Goal: Register for event/course

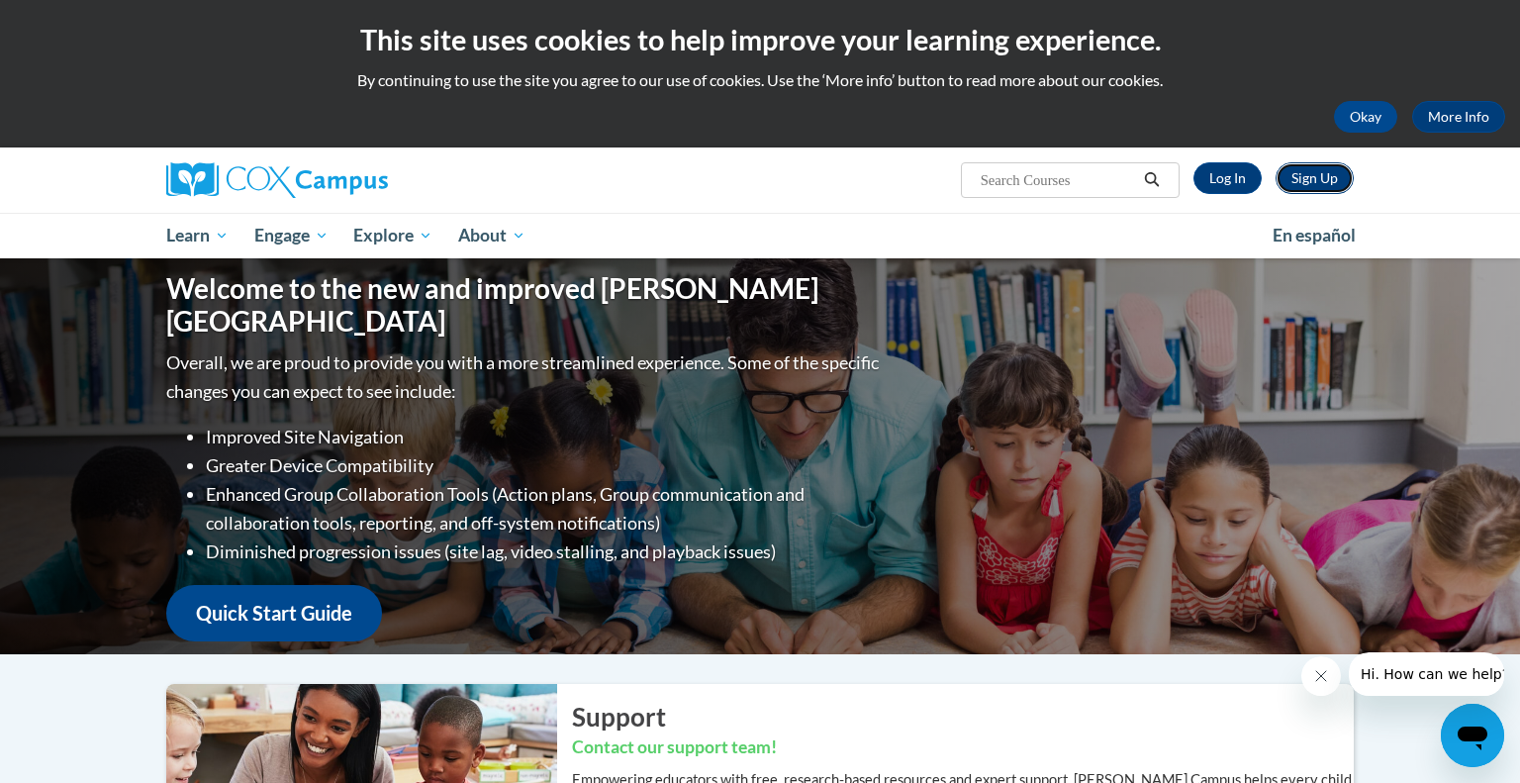
click at [1323, 179] on link "Sign Up" at bounding box center [1315, 178] width 78 height 32
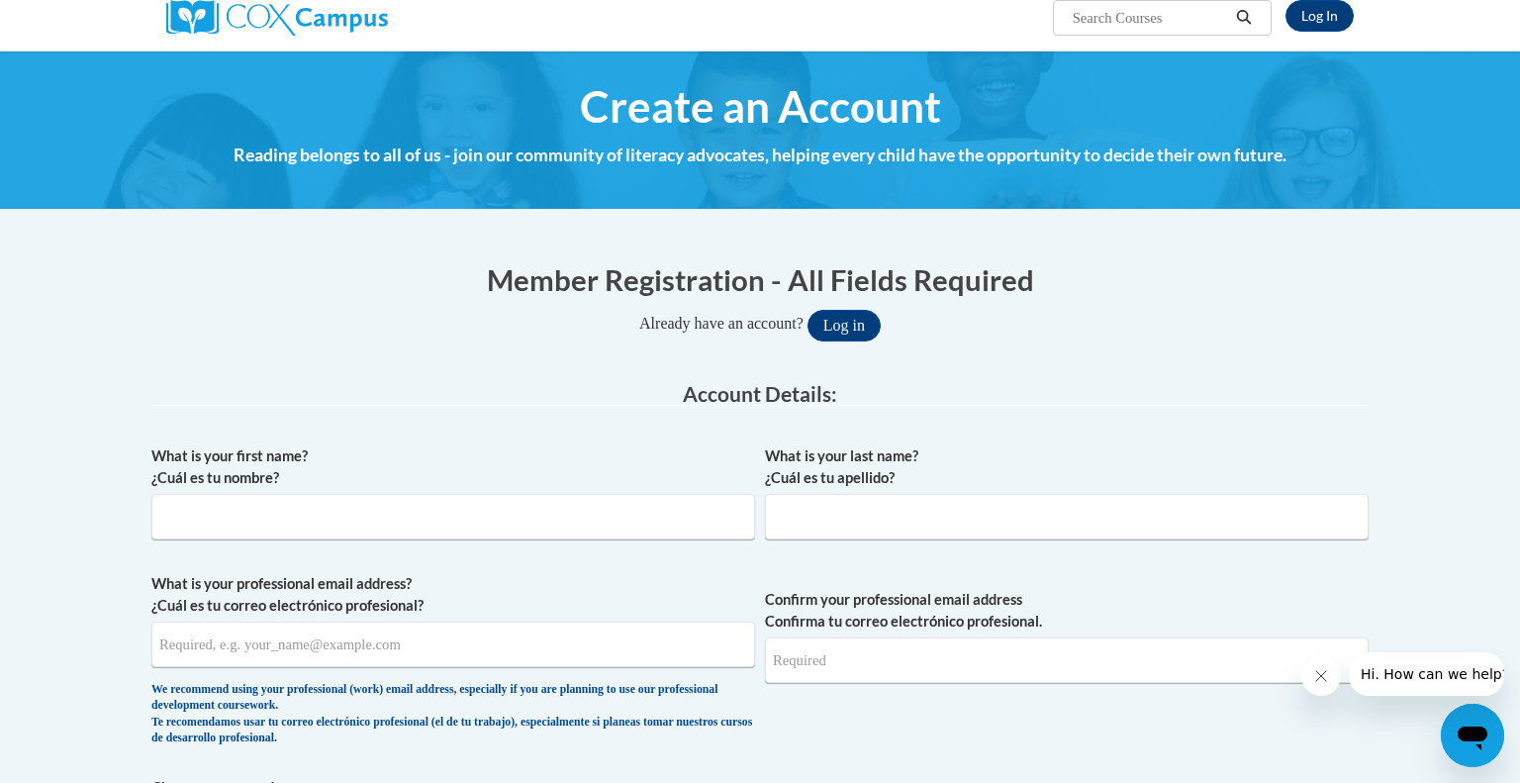
scroll to position [136, 0]
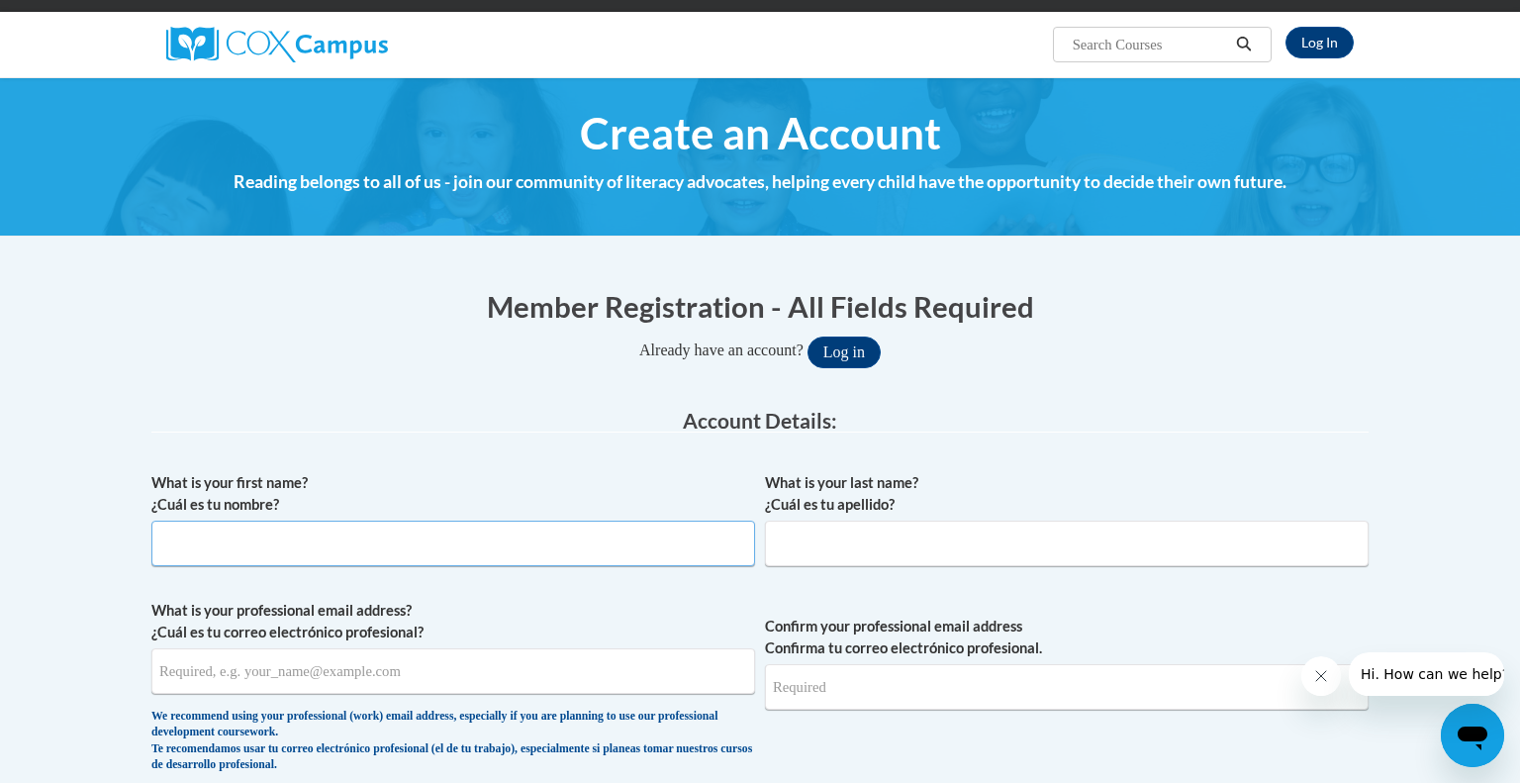
click at [607, 549] on input "What is your first name? ¿Cuál es tu nombre?" at bounding box center [453, 544] width 604 height 46
type input "[PERSON_NAME]"
type input "Sarenac"
type input "nsarenac@whitnall.com"
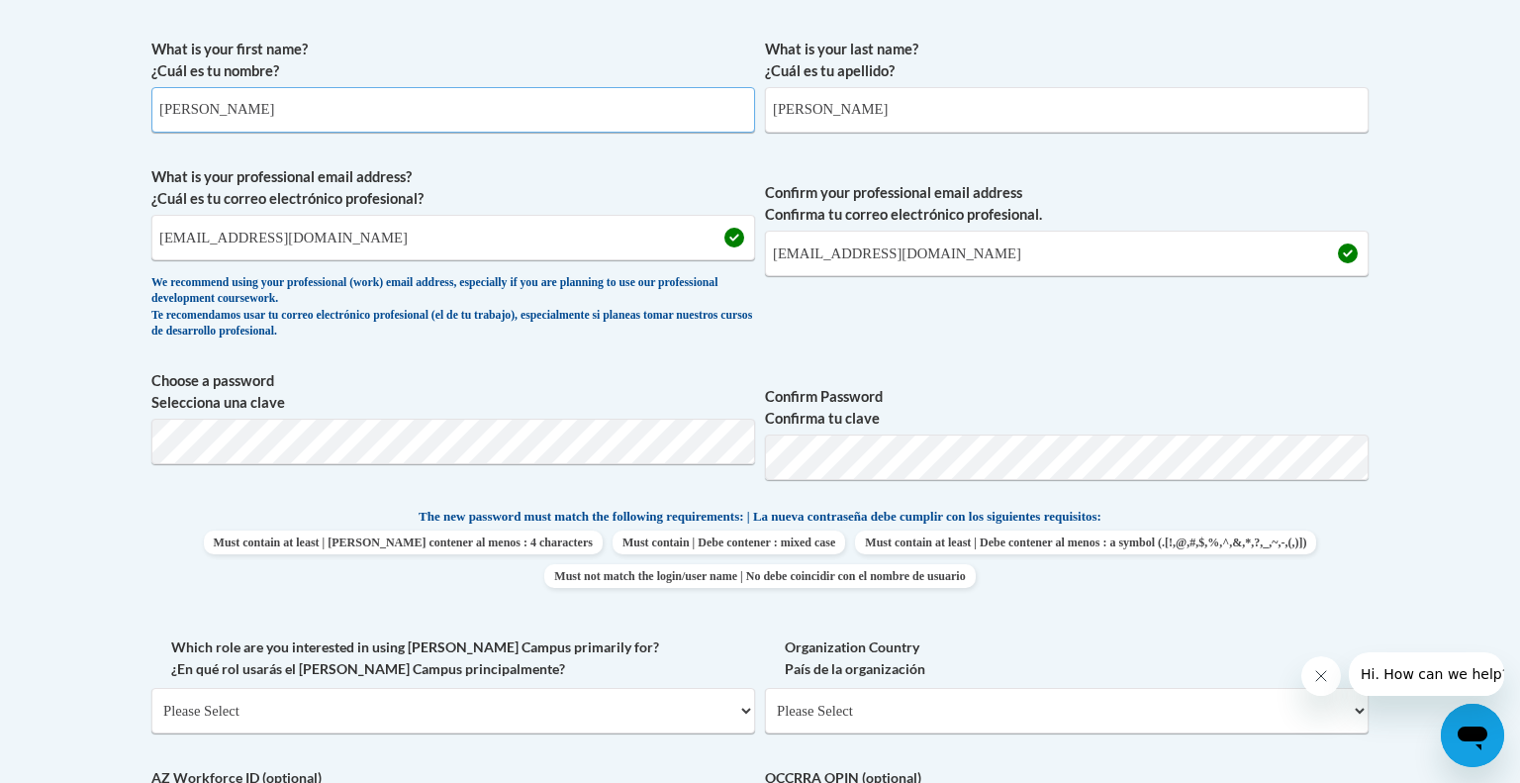
scroll to position [570, 0]
click at [1387, 580] on body "This site uses cookies to help improve your learning experience. By continuing …" at bounding box center [760, 638] width 1520 height 2416
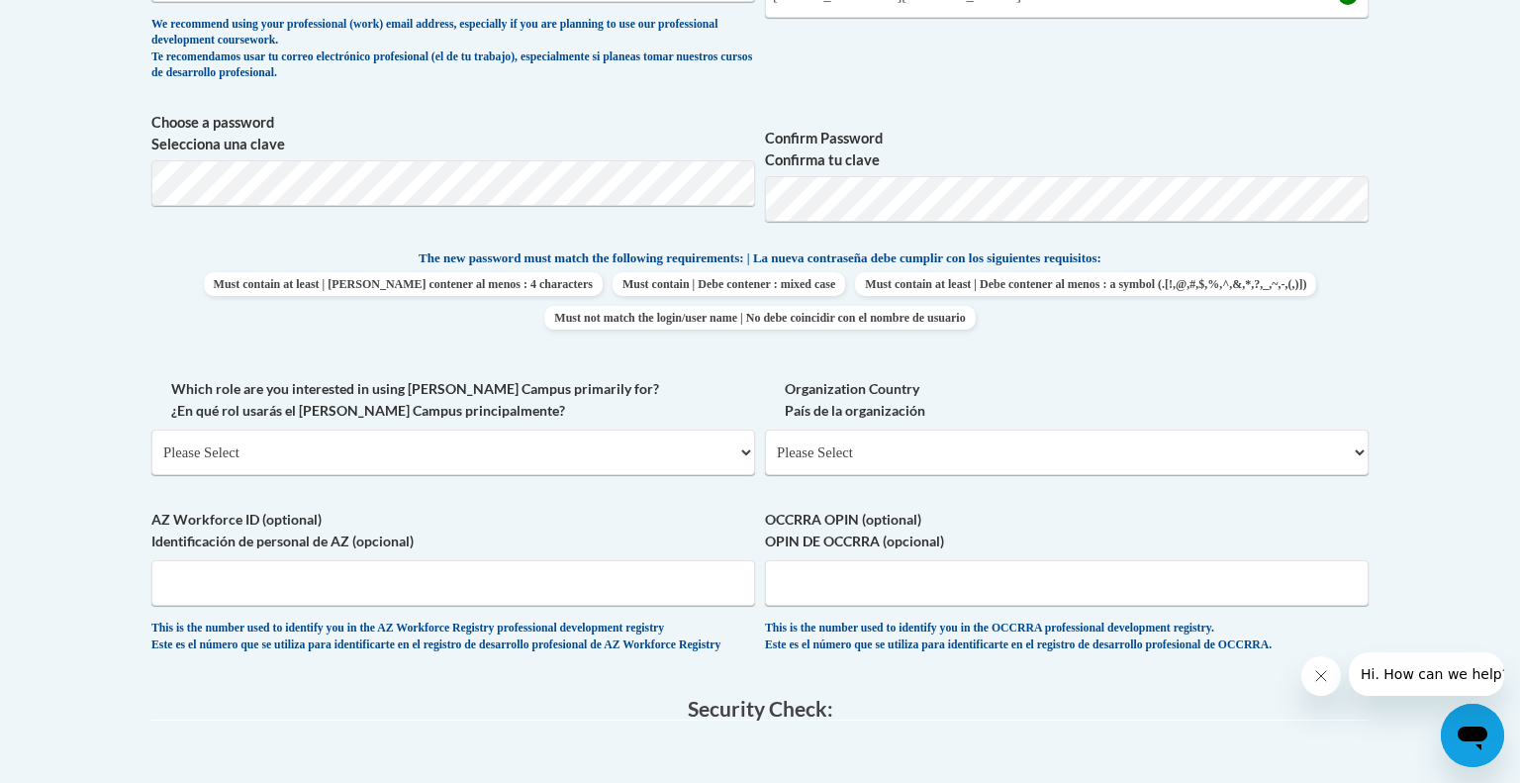
scroll to position [829, 0]
click at [747, 450] on select "Please Select College/University | Colegio/Universidad Community/Nonprofit Part…" at bounding box center [453, 451] width 604 height 46
select select "fbf2d438-af2f-41f8-98f1-81c410e29de3"
click at [151, 428] on select "Please Select College/University | Colegio/Universidad Community/Nonprofit Part…" at bounding box center [453, 451] width 604 height 46
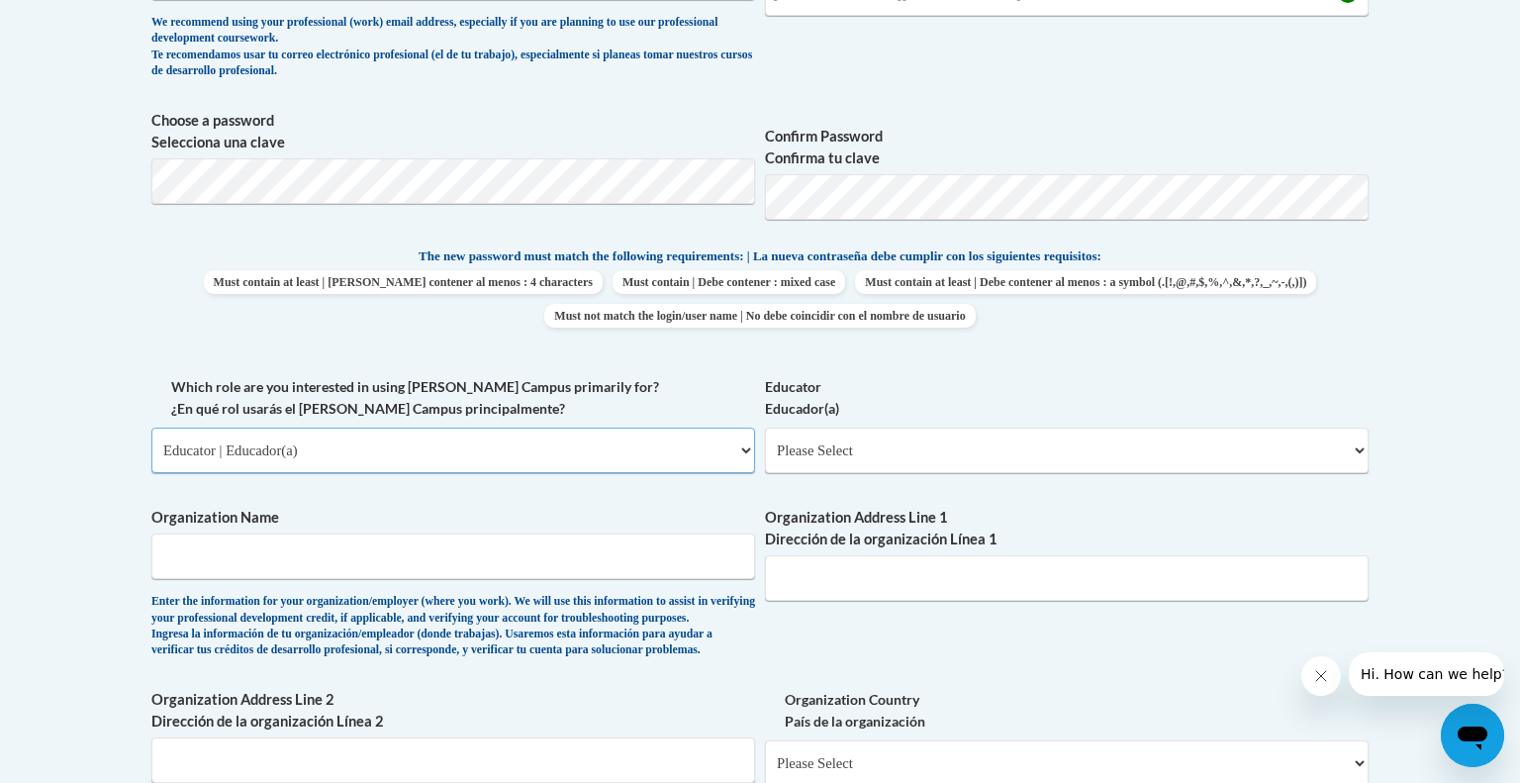
click at [746, 452] on select "Please Select College/University | Colegio/Universidad Community/Nonprofit Part…" at bounding box center [453, 451] width 604 height 46
click at [1362, 448] on select "Please Select Early Learning/Daycare Teacher/Family Home Care Provider | Maestr…" at bounding box center [1067, 451] width 604 height 46
select select "8e40623d-54d0-45cd-9f92-5df65cd3f8cf"
click at [765, 428] on select "Please Select Early Learning/Daycare Teacher/Family Home Care Provider | Maestr…" at bounding box center [1067, 451] width 604 height 46
click at [673, 565] on input "Organization Name" at bounding box center [453, 556] width 604 height 46
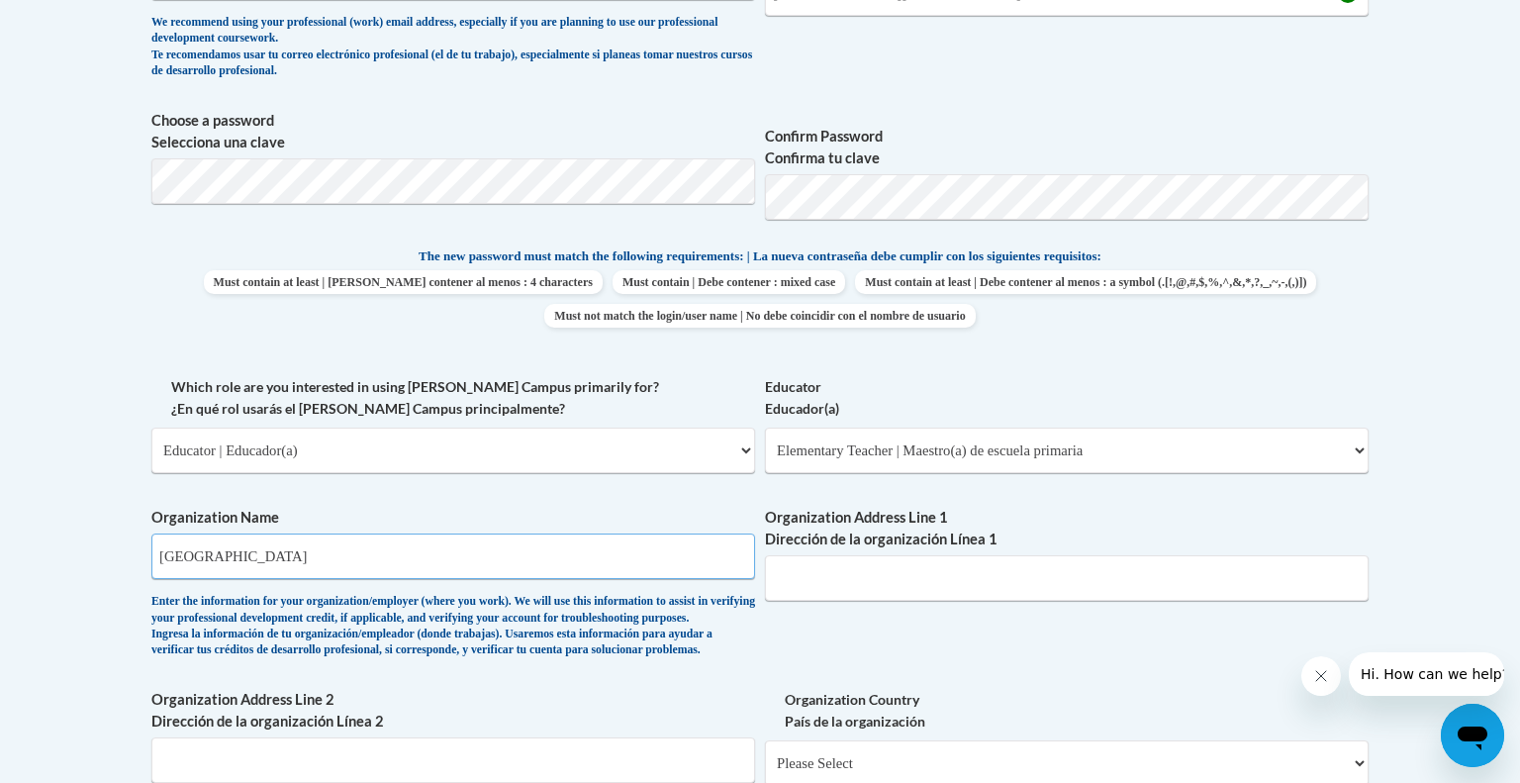
type input "Whitnall School District"
click at [939, 582] on input "Organization Address Line 1 Dirección de la organización Línea 1" at bounding box center [1067, 578] width 604 height 46
type input "5000 S 116th Street Greenfield WI 53228"
click at [1173, 700] on div "What is your first name? ¿Cuál es tu nombre? Nina What is your last name? ¿Cuál…" at bounding box center [759, 375] width 1217 height 1215
click at [1322, 672] on icon "Close message from company" at bounding box center [1321, 676] width 16 height 16
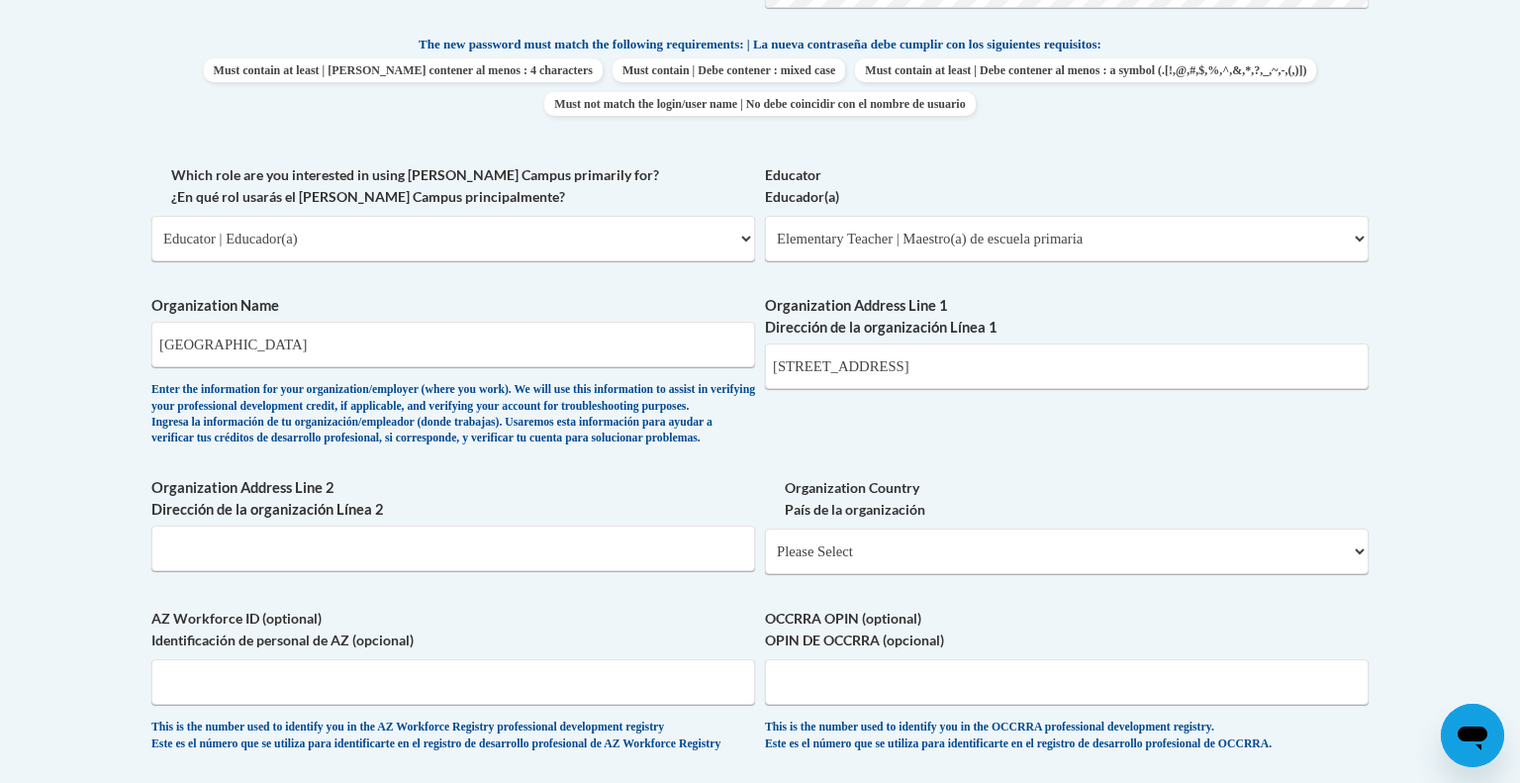
scroll to position [1044, 0]
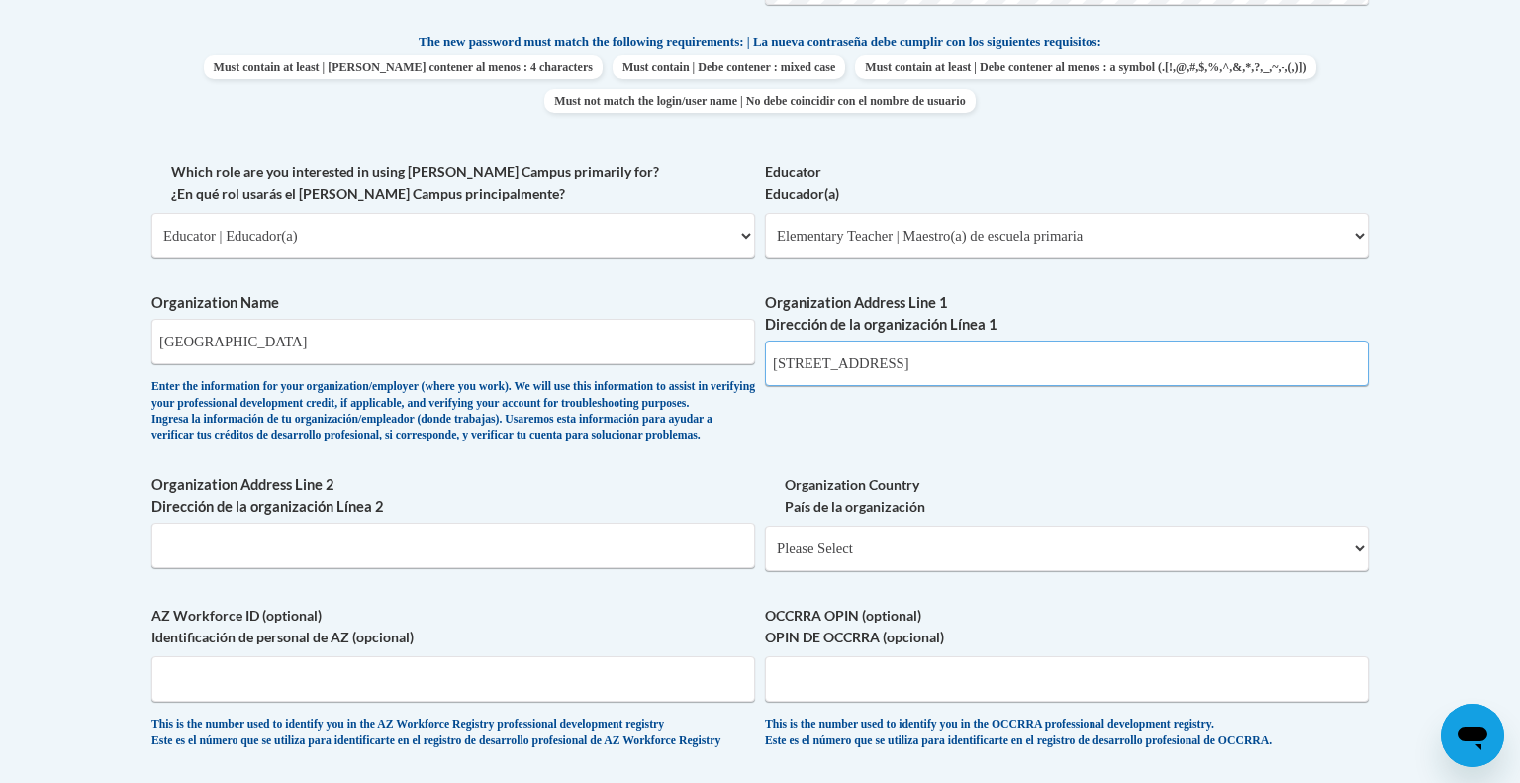
drag, startPoint x: 1045, startPoint y: 361, endPoint x: 905, endPoint y: 357, distance: 140.6
click at [905, 357] on input "5000 S 116th Street Greenfield WI 53228" at bounding box center [1067, 363] width 604 height 46
click at [531, 568] on input "Organization Address Line 2 Dirección de la organización Línea 2" at bounding box center [453, 546] width 604 height 46
paste input "Greenfield WI 53228"
type input "Greenfield WI 53228"
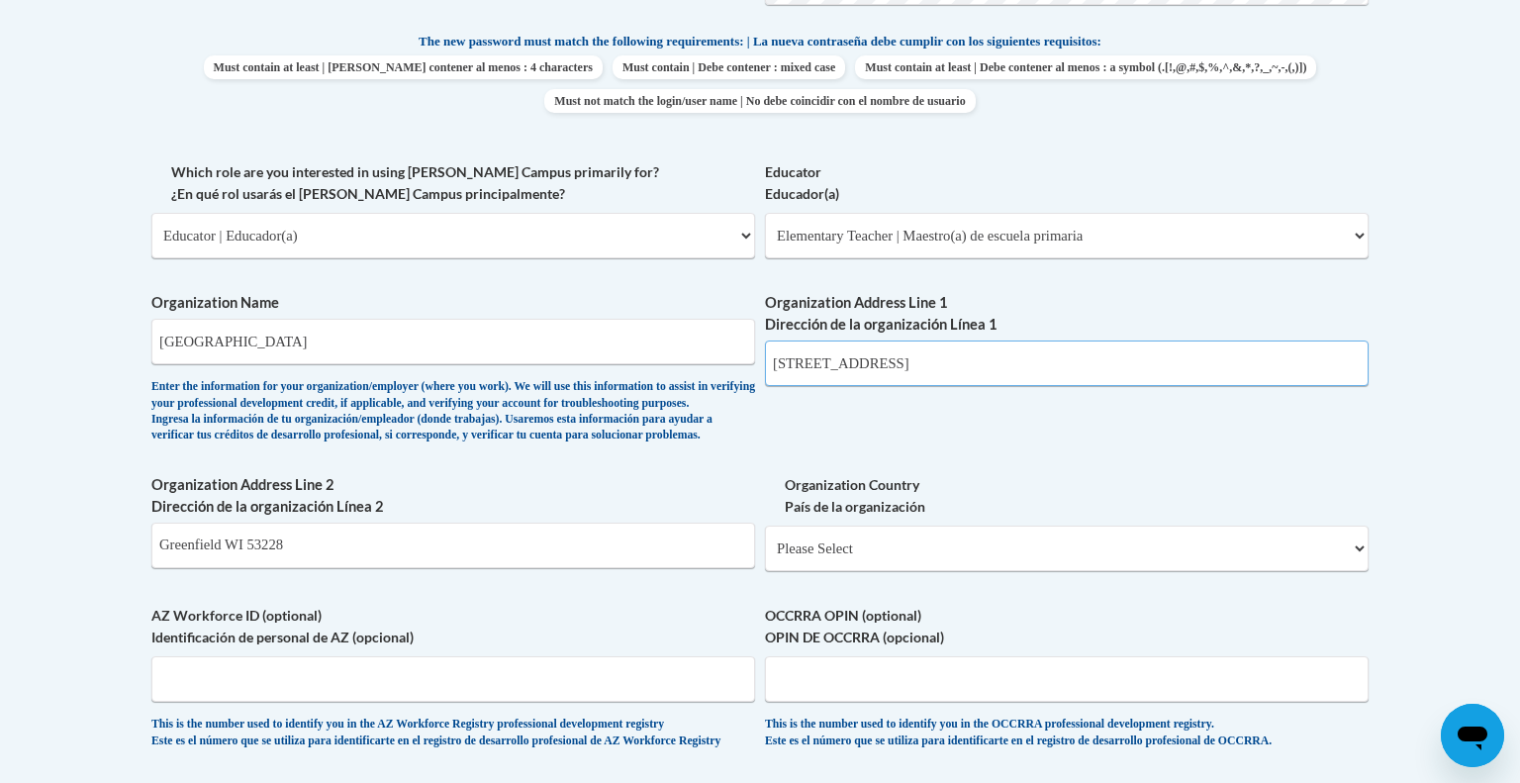
drag, startPoint x: 1049, startPoint y: 363, endPoint x: 908, endPoint y: 361, distance: 141.5
click at [908, 361] on input "5000 S 116th Street Greenfield WI 53228" at bounding box center [1067, 363] width 604 height 46
type input "5000 S 116th Street"
click at [1361, 571] on select "Please Select United States | Estados Unidos Outside of the United States | Fue…" at bounding box center [1067, 549] width 604 height 46
select select "ad49bcad-a171-4b2e-b99c-48b446064914"
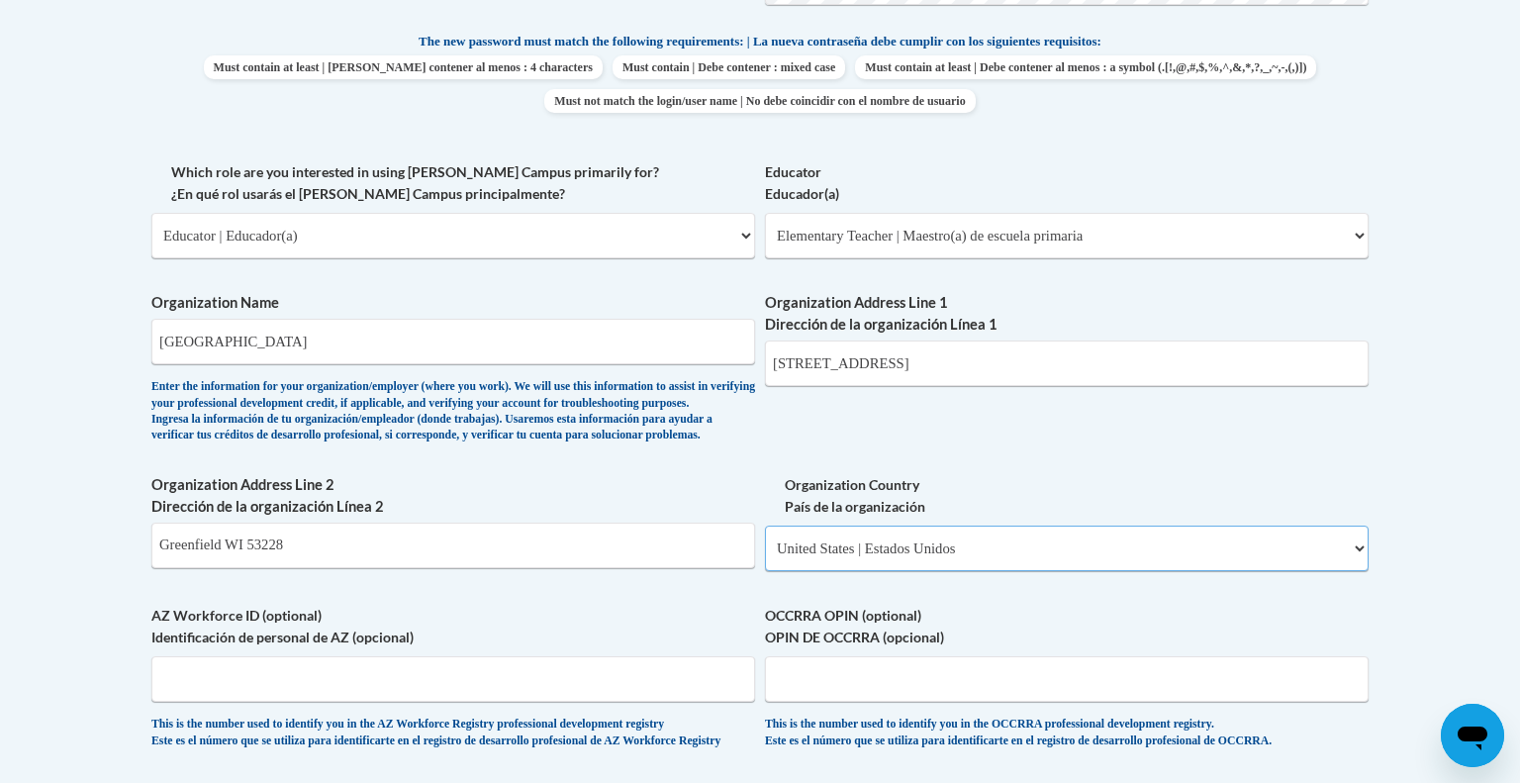
click at [765, 557] on select "Please Select United States | Estados Unidos Outside of the United States | Fue…" at bounding box center [1067, 549] width 604 height 46
select select
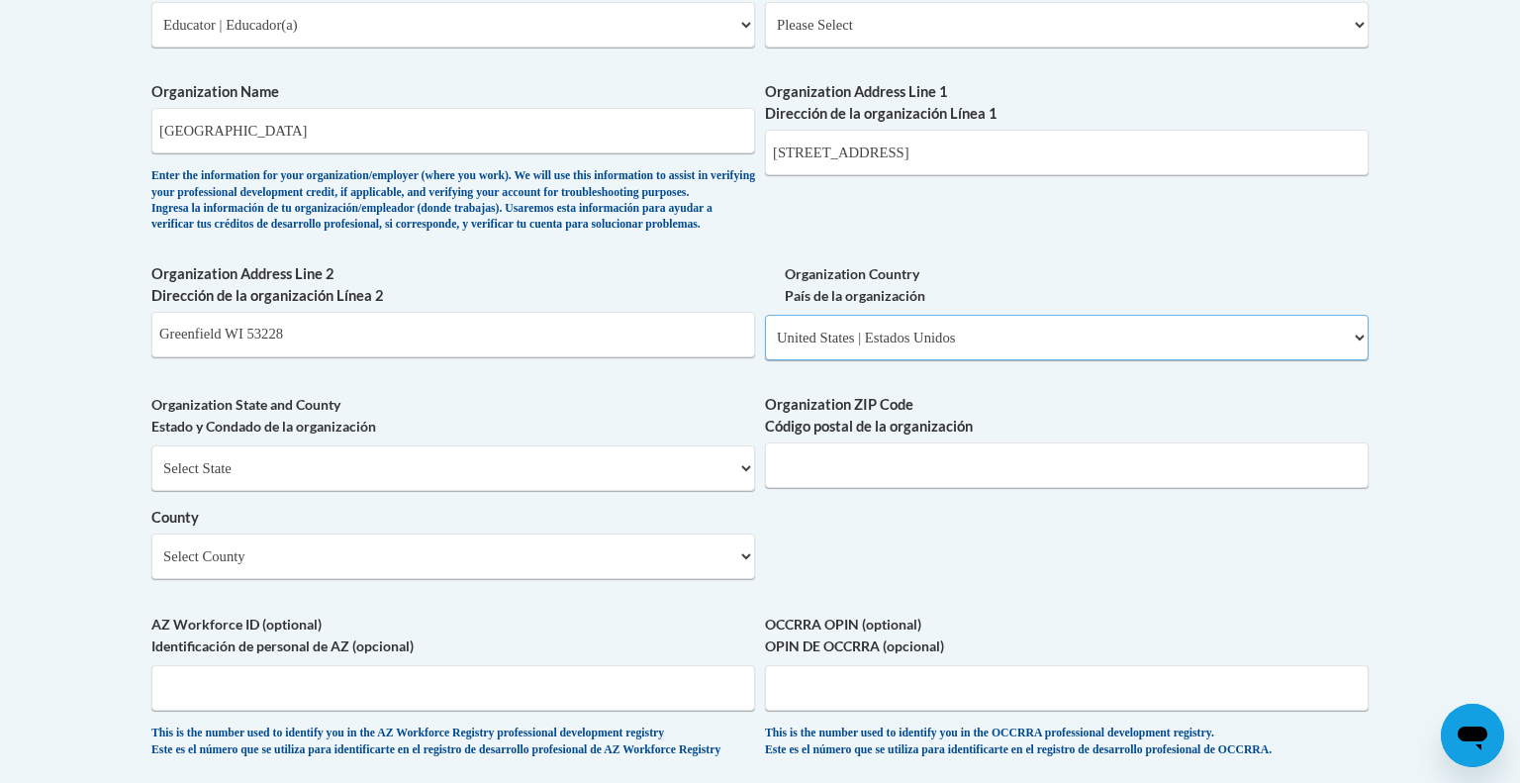
scroll to position [1261, 0]
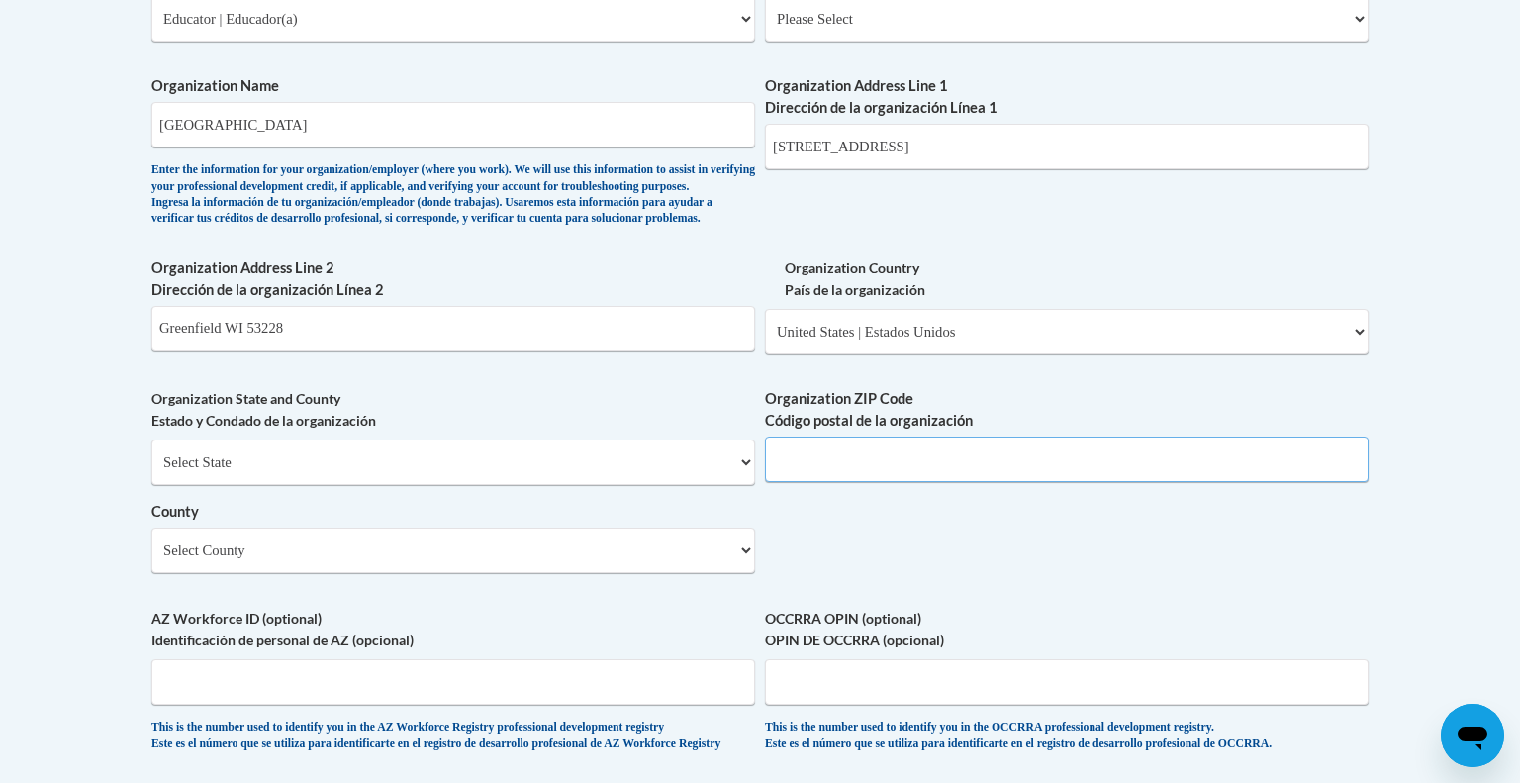
click at [1294, 482] on input "Organization ZIP Code Código postal de la organización" at bounding box center [1067, 459] width 604 height 46
type input "53228"
drag, startPoint x: 317, startPoint y: 352, endPoint x: 128, endPoint y: 343, distance: 189.2
click at [128, 343] on body "This site uses cookies to help improve your learning experience. By continuing …" at bounding box center [760, 213] width 1520 height 2948
click at [742, 485] on select "Select State Alabama Alaska Arizona Arkansas California Colorado Connecticut De…" at bounding box center [453, 462] width 604 height 46
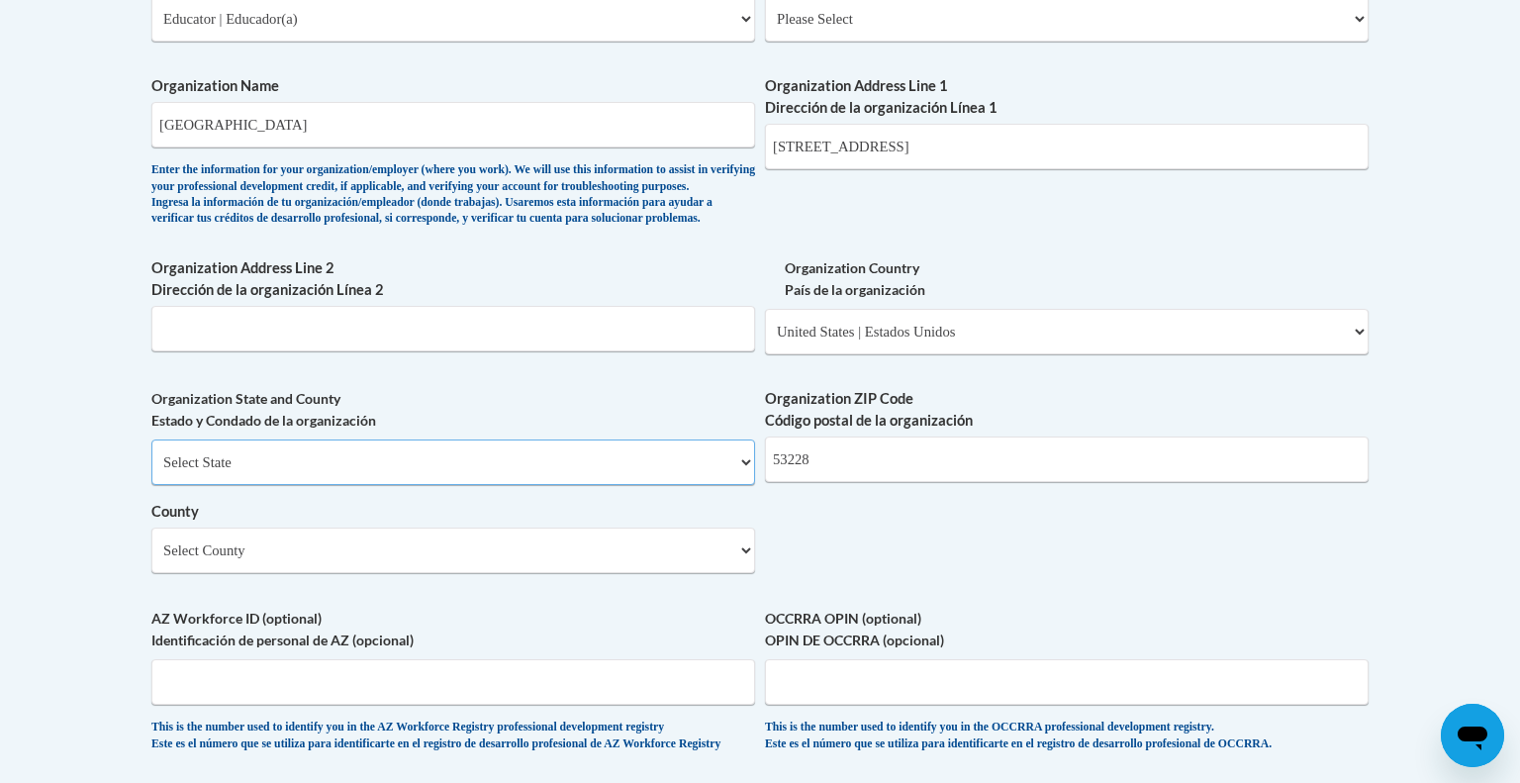
select select "Wisconsin"
click at [151, 471] on select "Select State Alabama Alaska Arizona Arkansas California Colorado Connecticut De…" at bounding box center [453, 462] width 604 height 46
click at [639, 573] on select "Select County Adams Ashland Barron Bayfield Brown Buffalo Burnett Calumet Chipp…" at bounding box center [453, 550] width 604 height 46
select select "Milwaukee"
click at [151, 559] on select "Select County Adams Ashland Barron Bayfield Brown Buffalo Burnett Calumet Chipp…" at bounding box center [453, 550] width 604 height 46
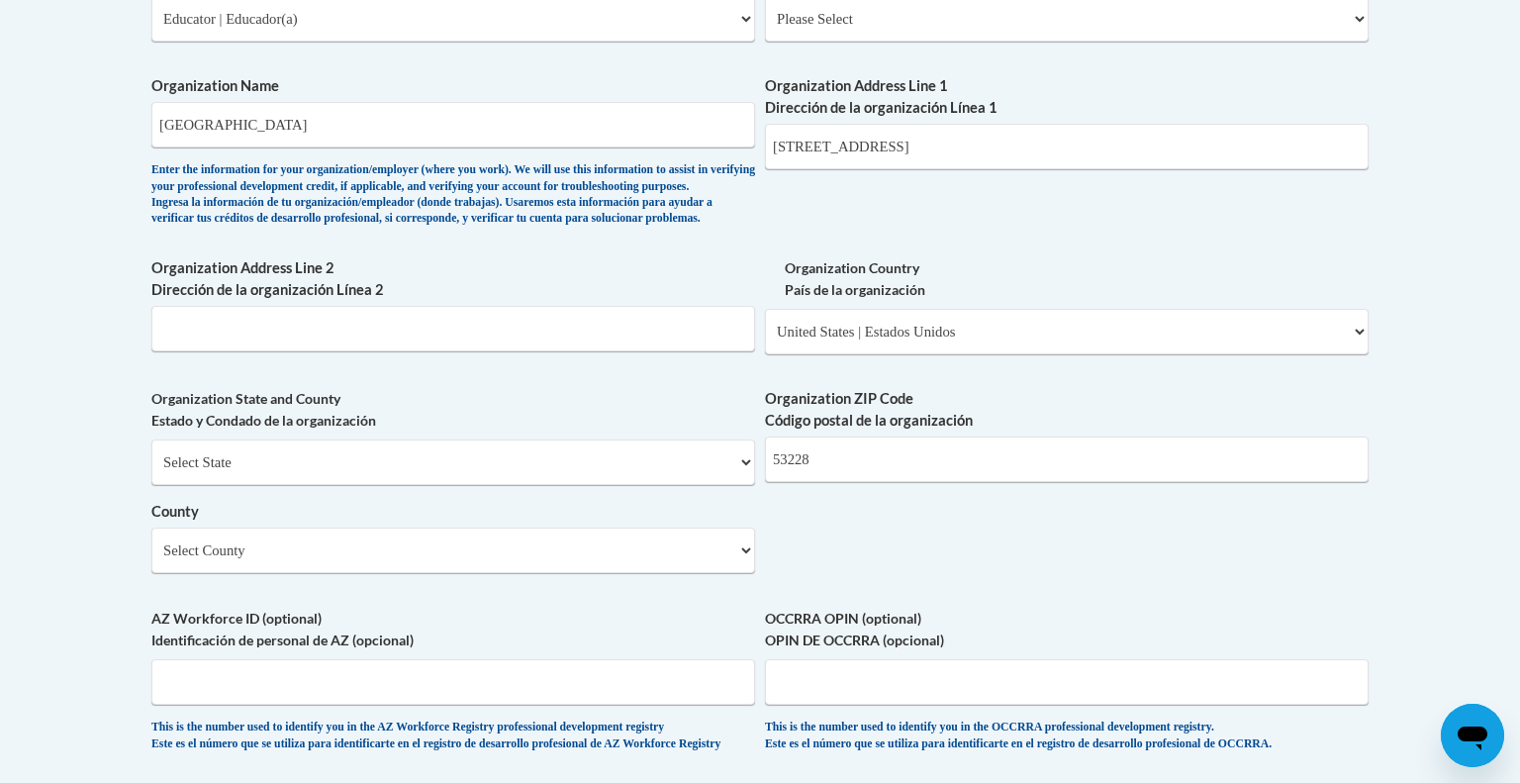
click at [1151, 623] on div "What is your first name? ¿Cuál es tu nombre? Nina What is your last name? ¿Cuál…" at bounding box center [759, 54] width 1217 height 1435
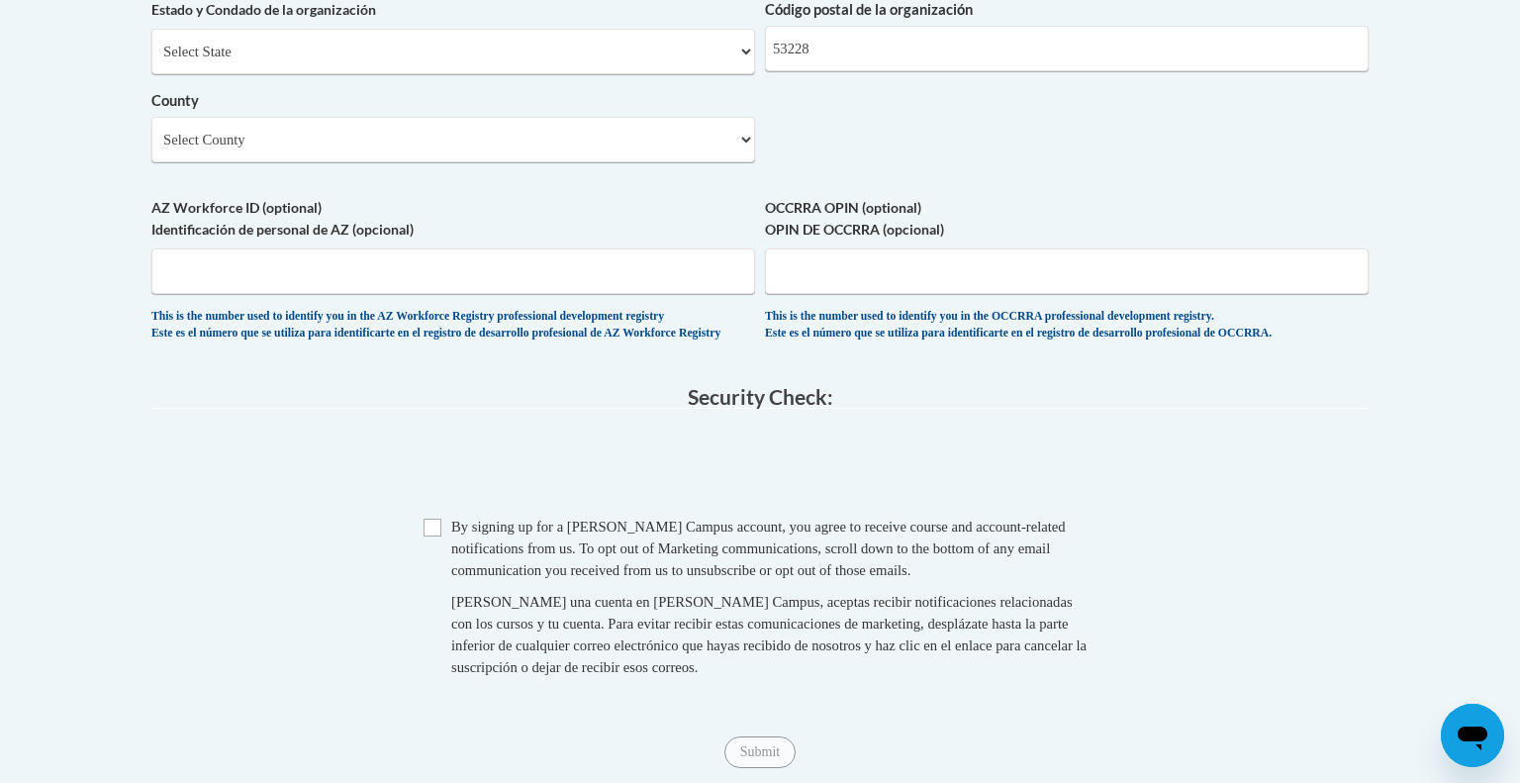
scroll to position [1678, 0]
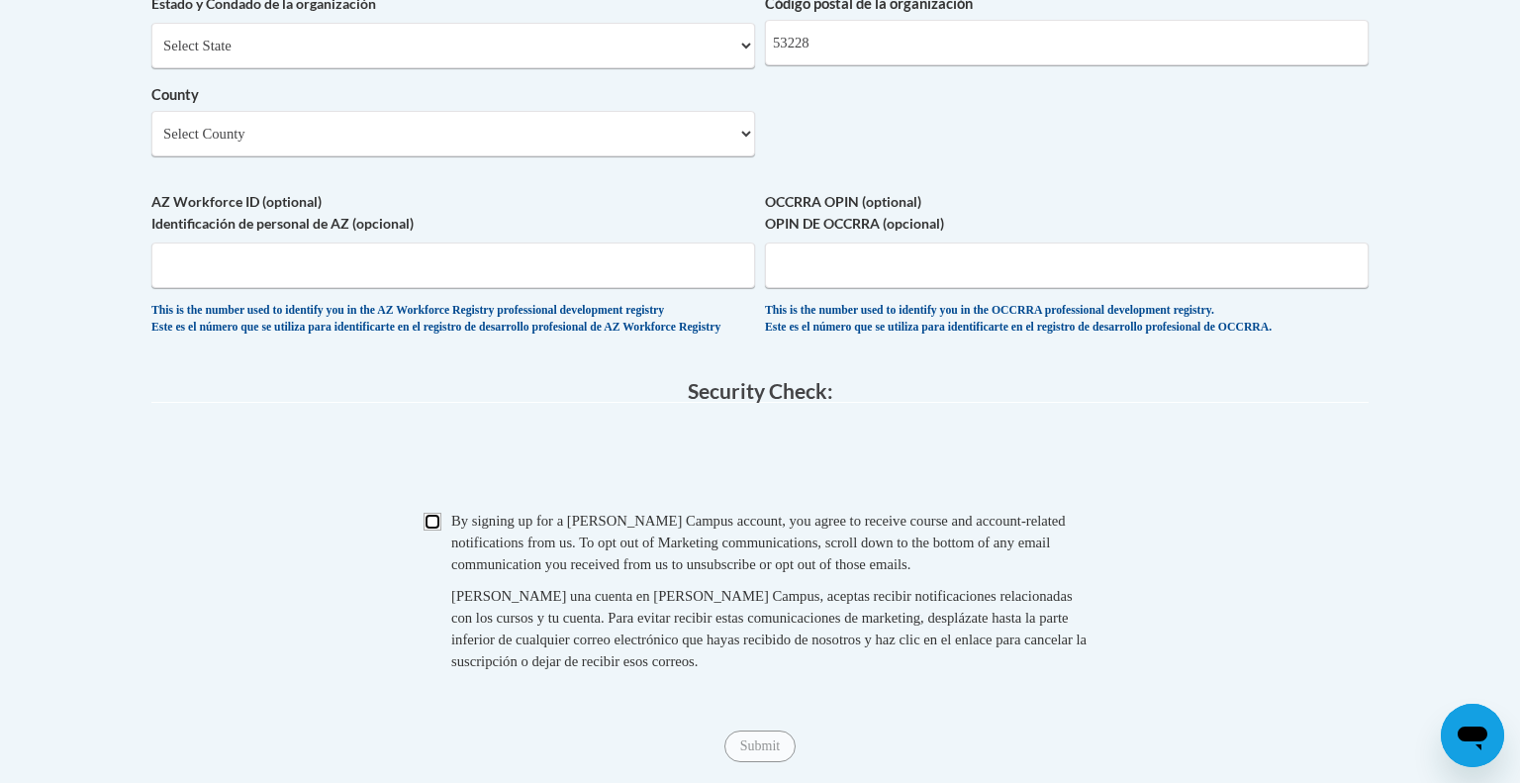
click at [430, 530] on input "Checkbox" at bounding box center [433, 522] width 18 height 18
checkbox input "true"
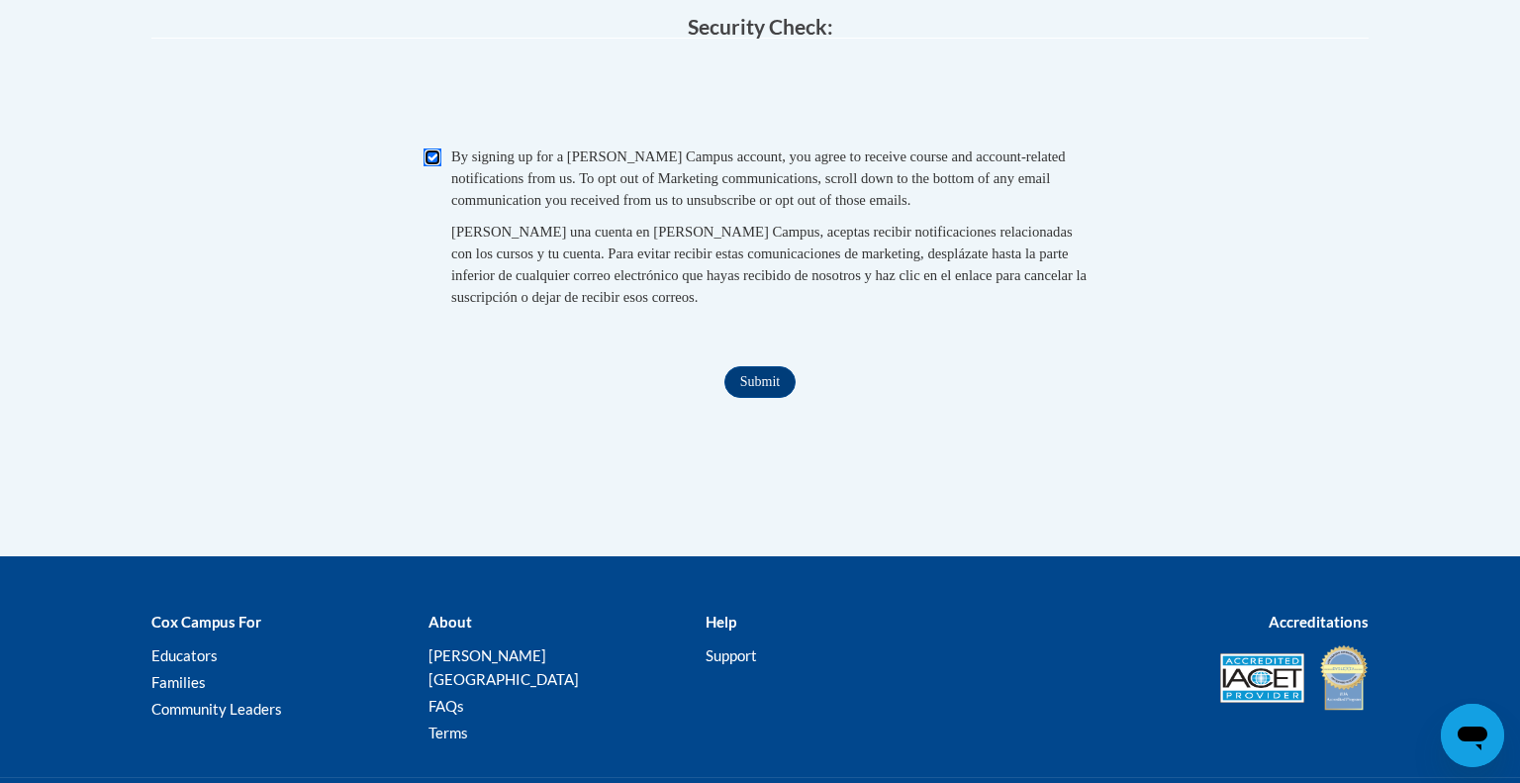
scroll to position [2043, 0]
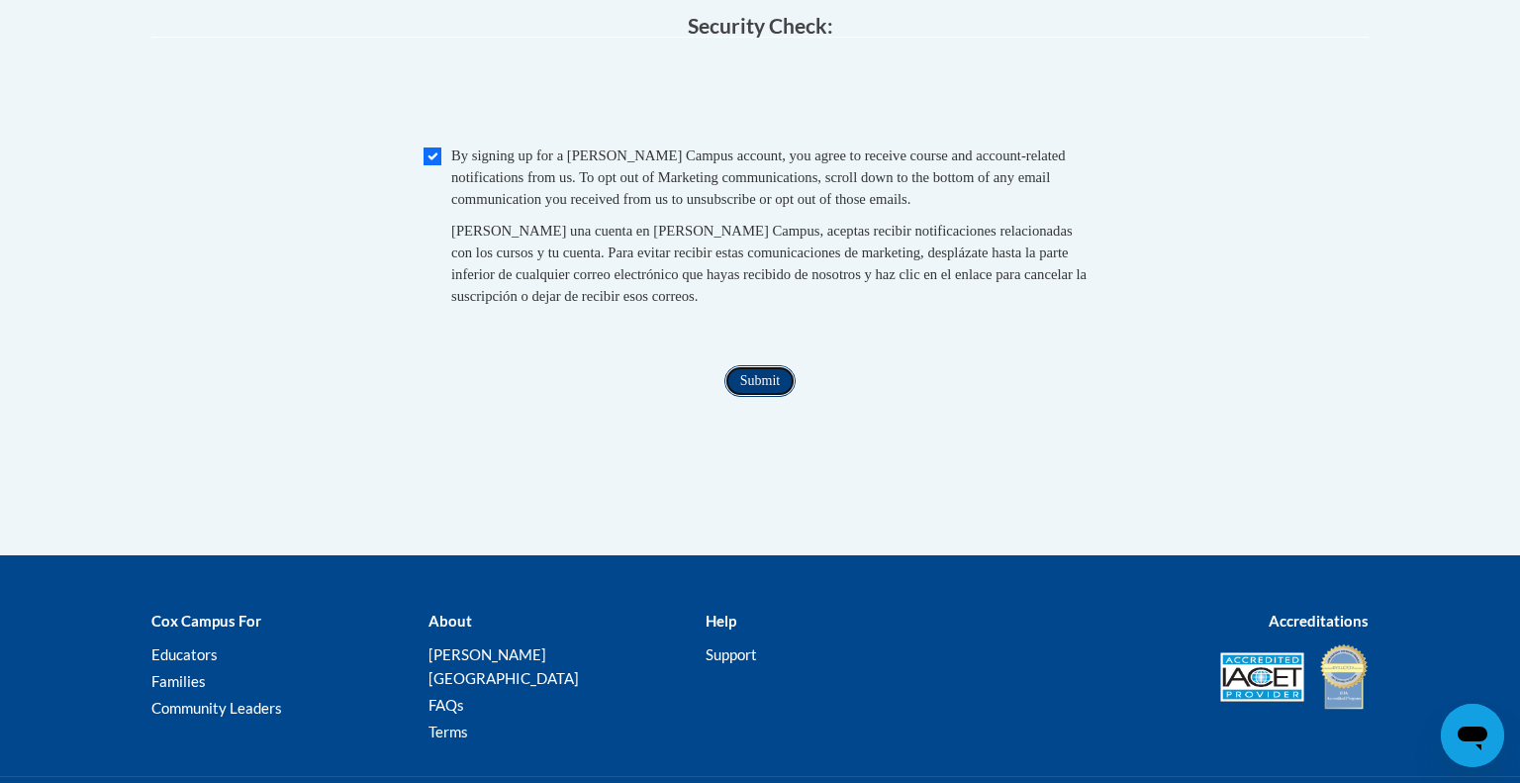
click at [780, 397] on input "Submit" at bounding box center [759, 381] width 71 height 32
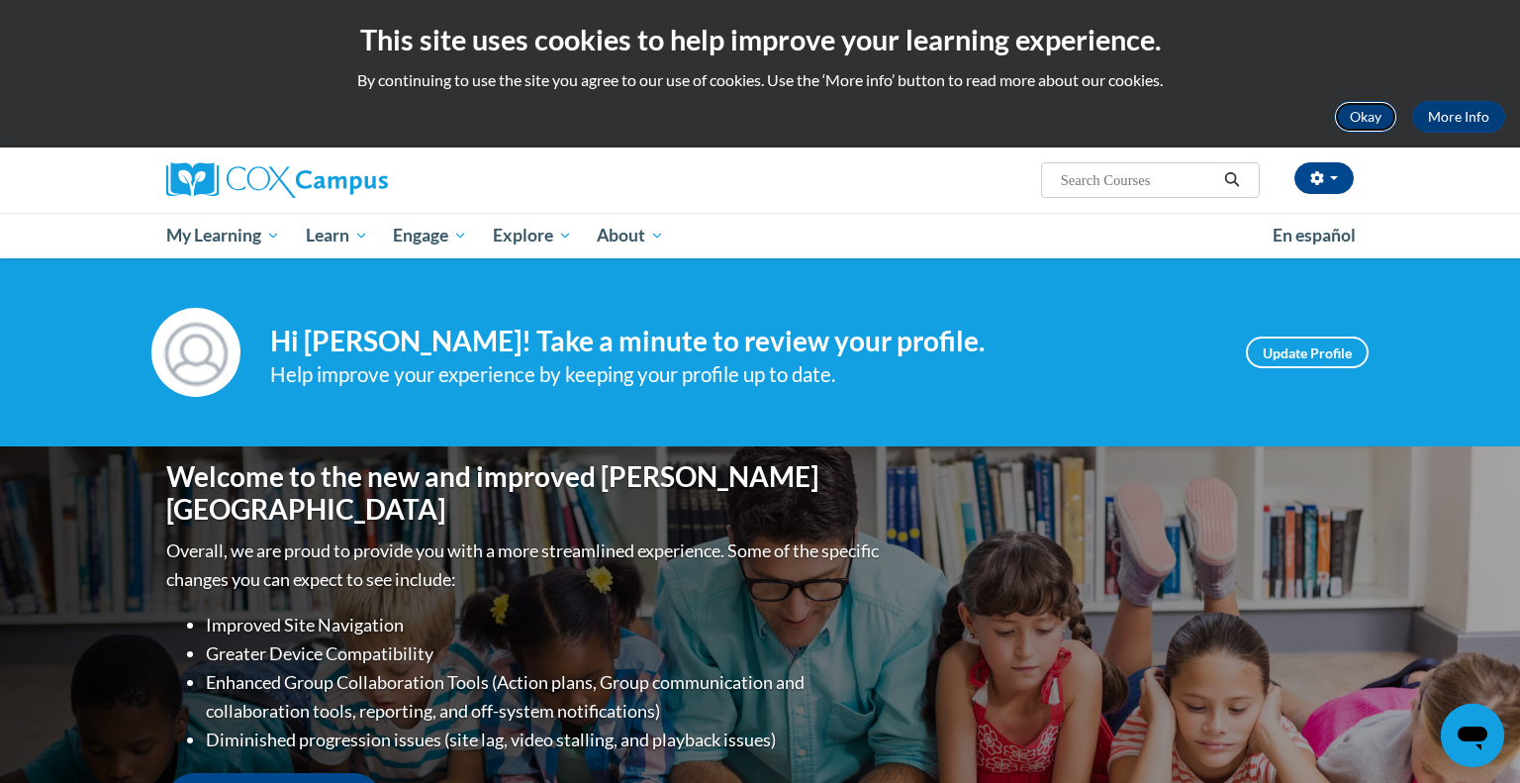
click at [1350, 119] on button "Okay" at bounding box center [1365, 117] width 63 height 32
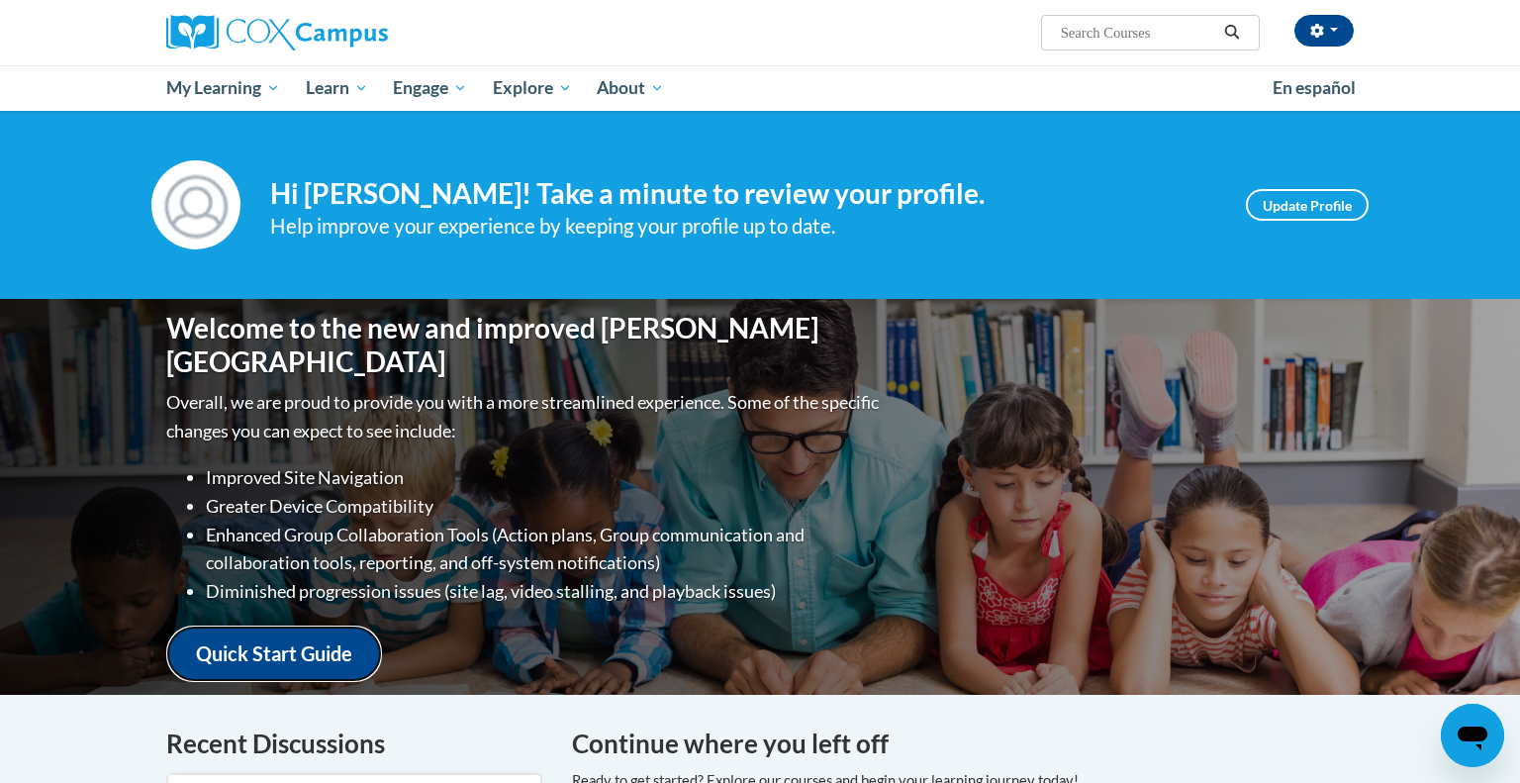
click at [295, 641] on link "Quick Start Guide" at bounding box center [274, 653] width 216 height 56
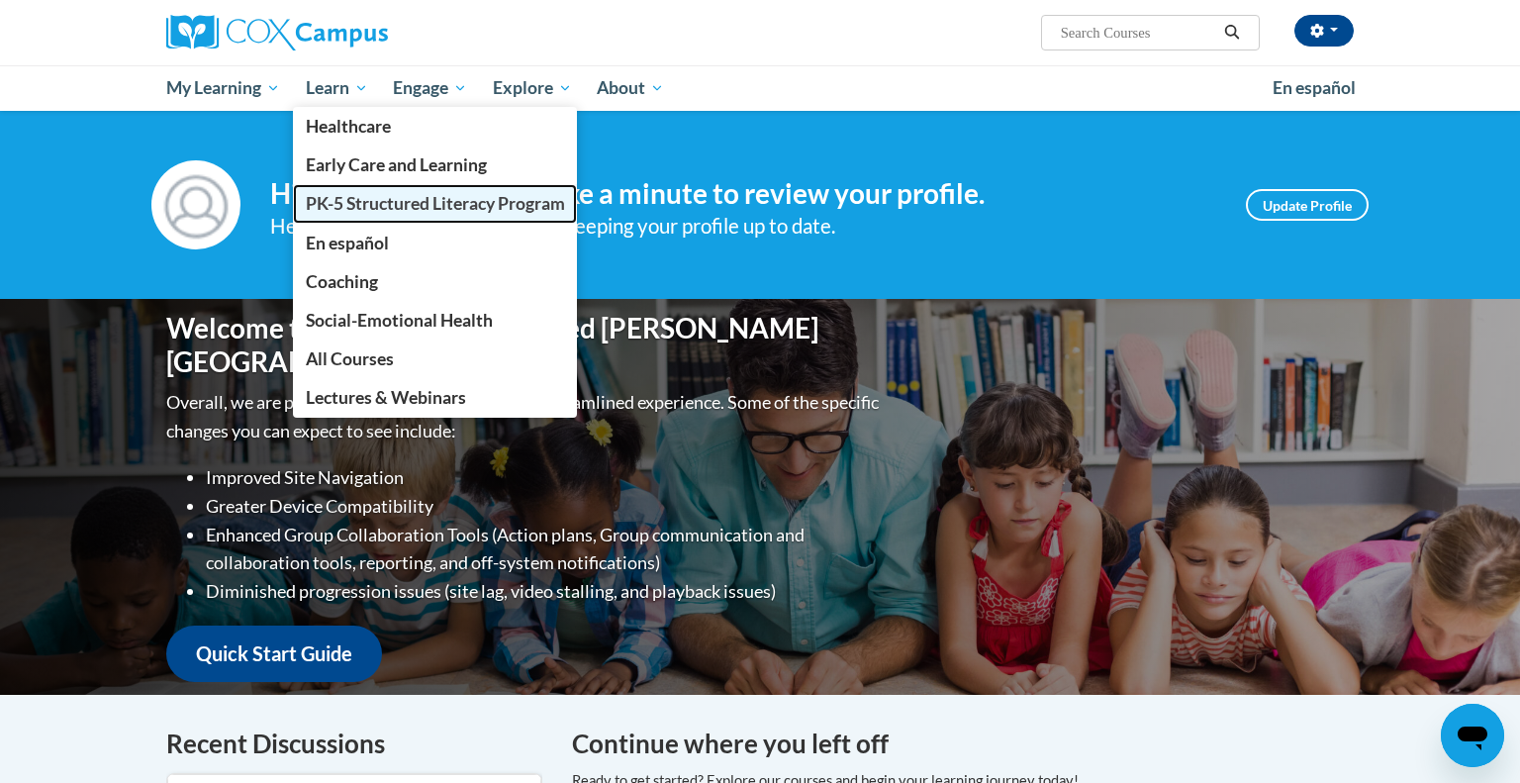
click at [404, 205] on span "PK-5 Structured Literacy Program" at bounding box center [435, 203] width 259 height 21
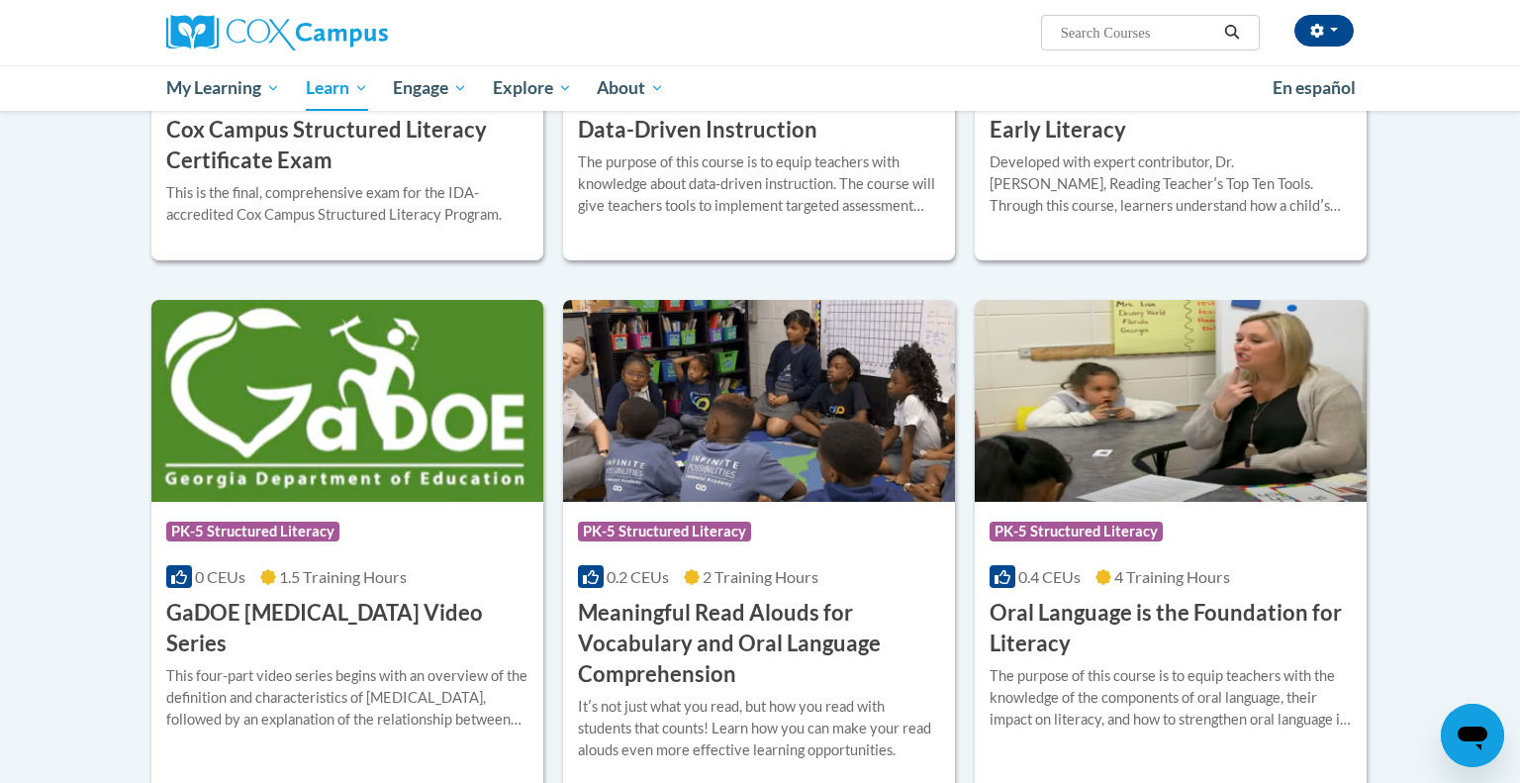
scroll to position [941, 0]
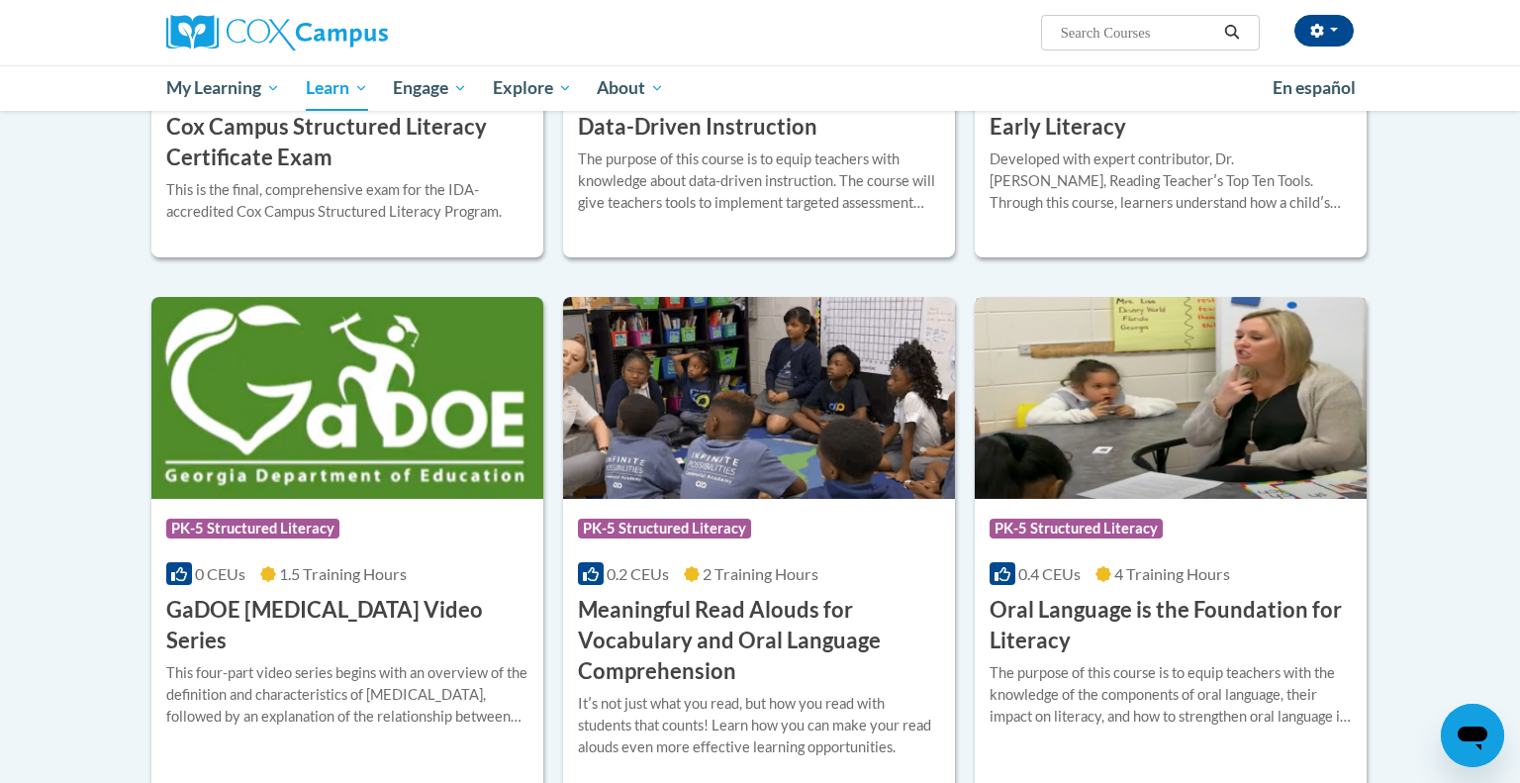
click at [1065, 616] on h3 "Oral Language is the Foundation for Literacy" at bounding box center [1171, 625] width 362 height 61
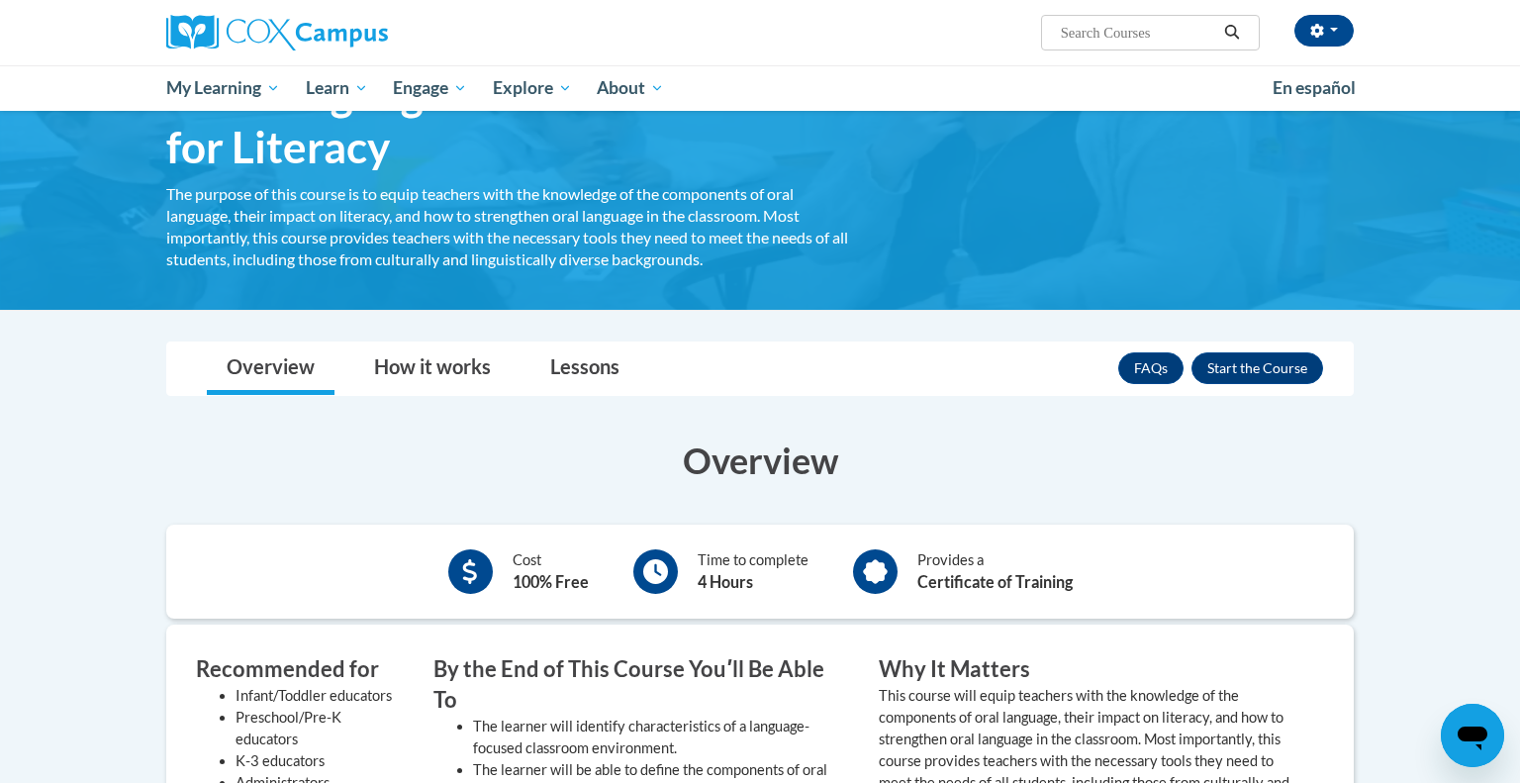
scroll to position [135, 0]
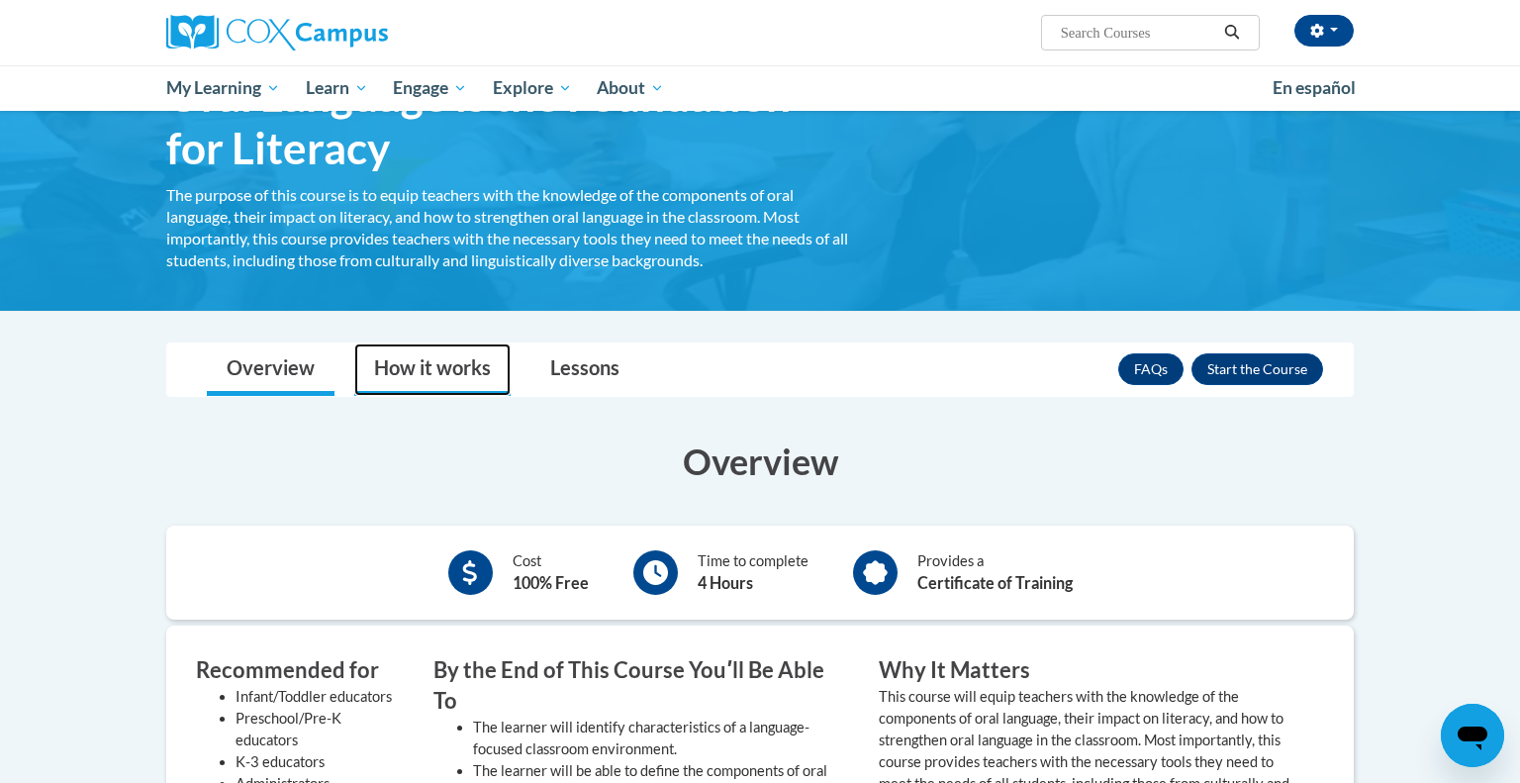
click at [441, 359] on link "How it works" at bounding box center [432, 369] width 156 height 52
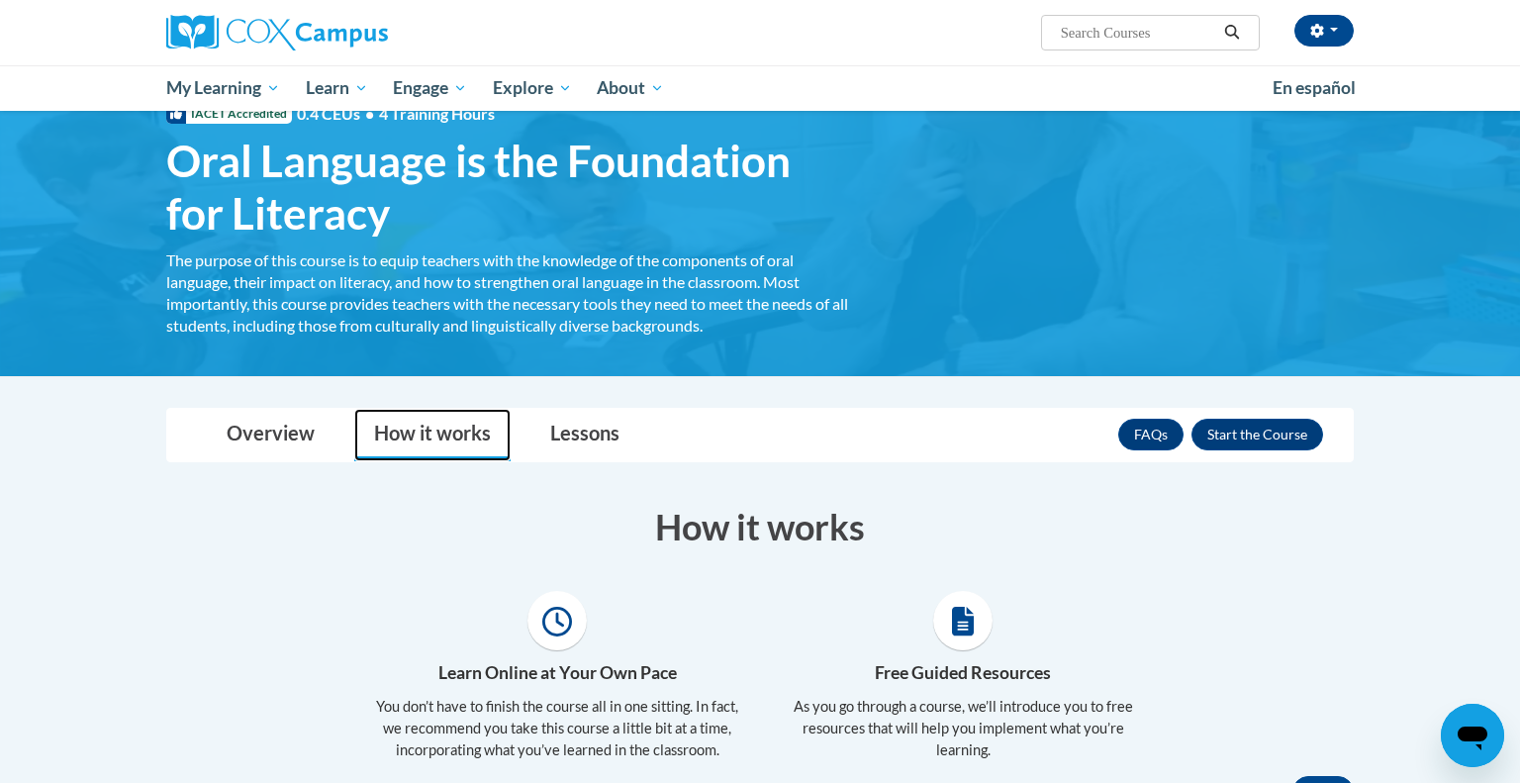
scroll to position [63, 0]
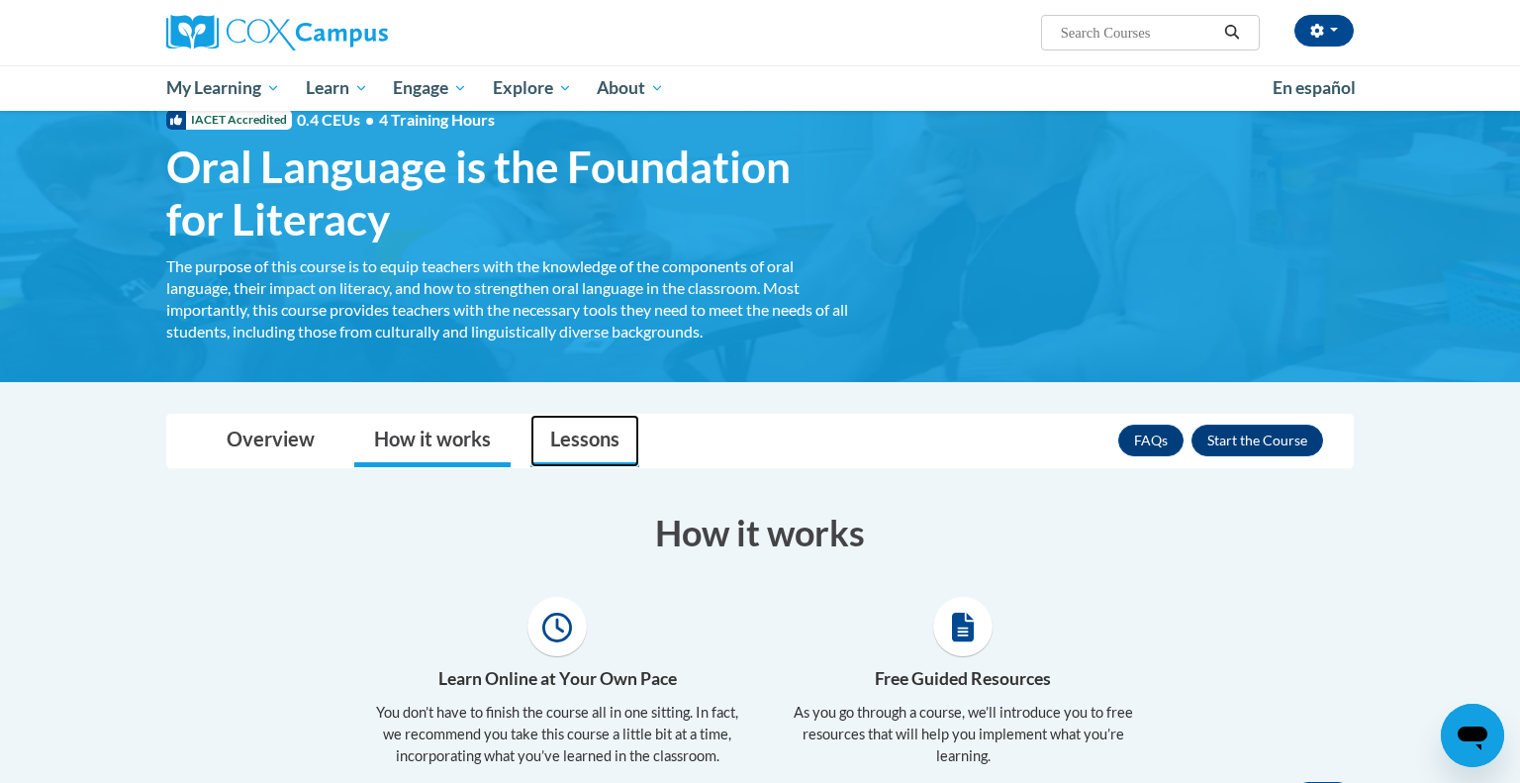
click at [577, 428] on link "Lessons" at bounding box center [584, 441] width 109 height 52
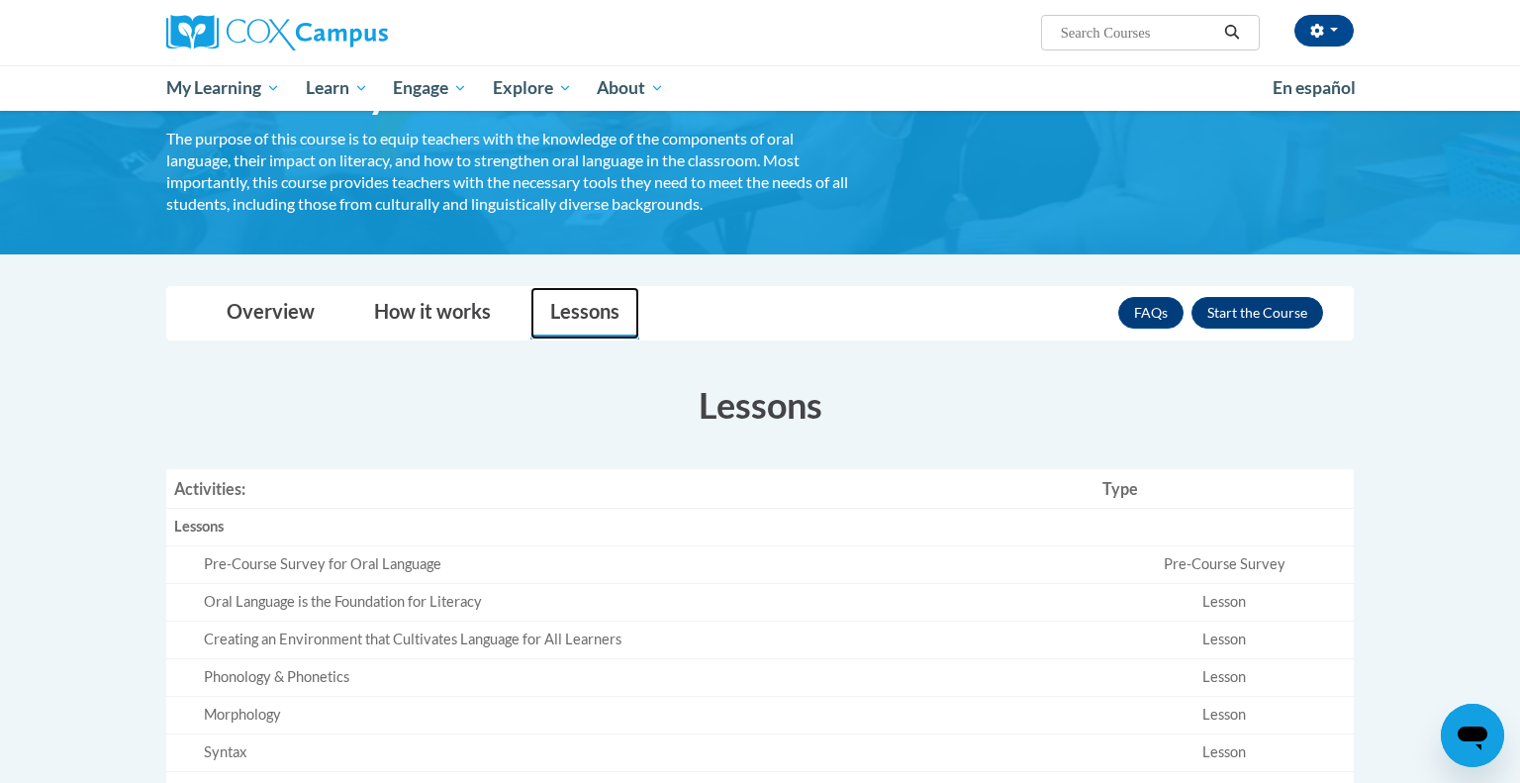
scroll to position [186, 0]
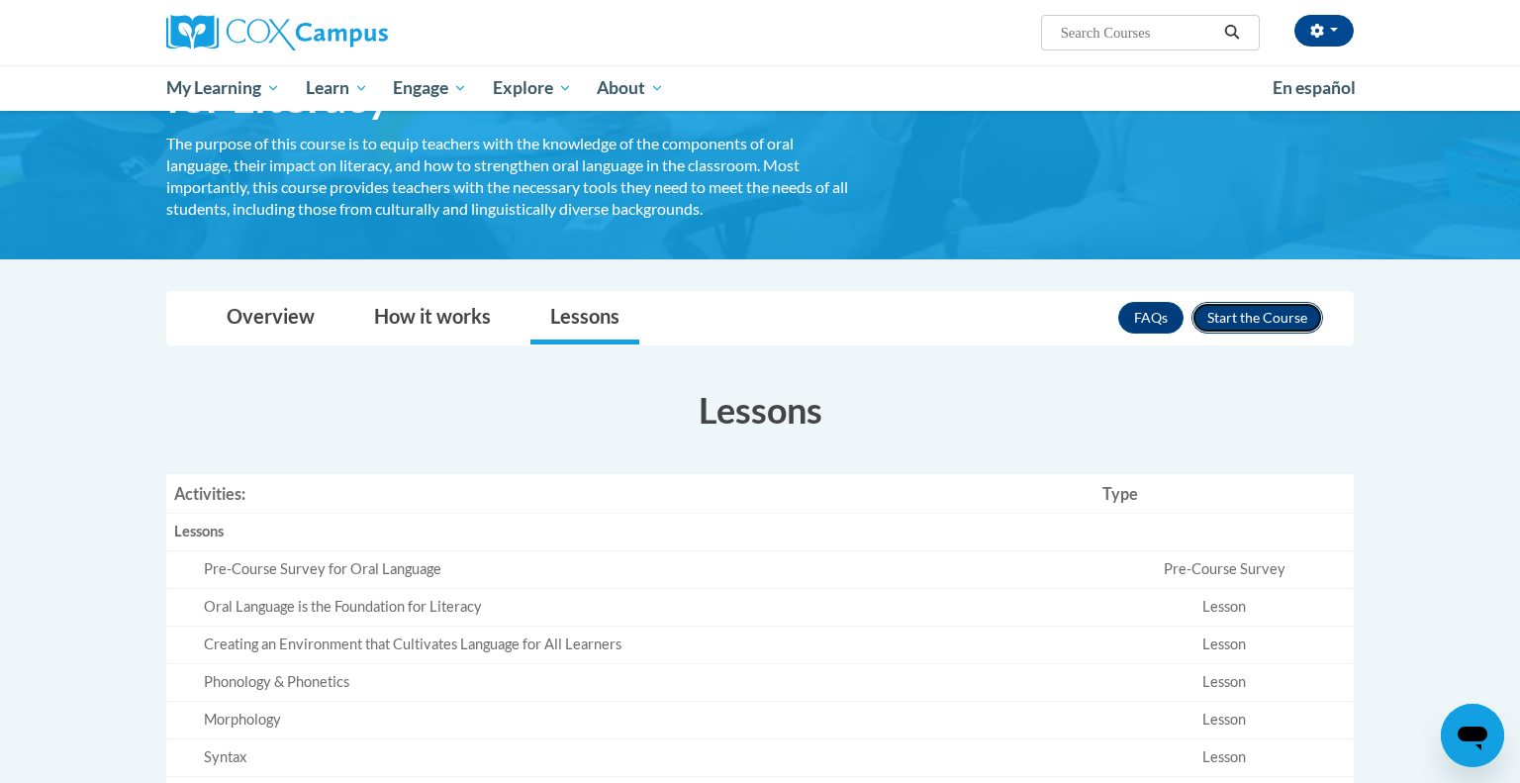
click at [1257, 316] on button "Enroll" at bounding box center [1258, 318] width 132 height 32
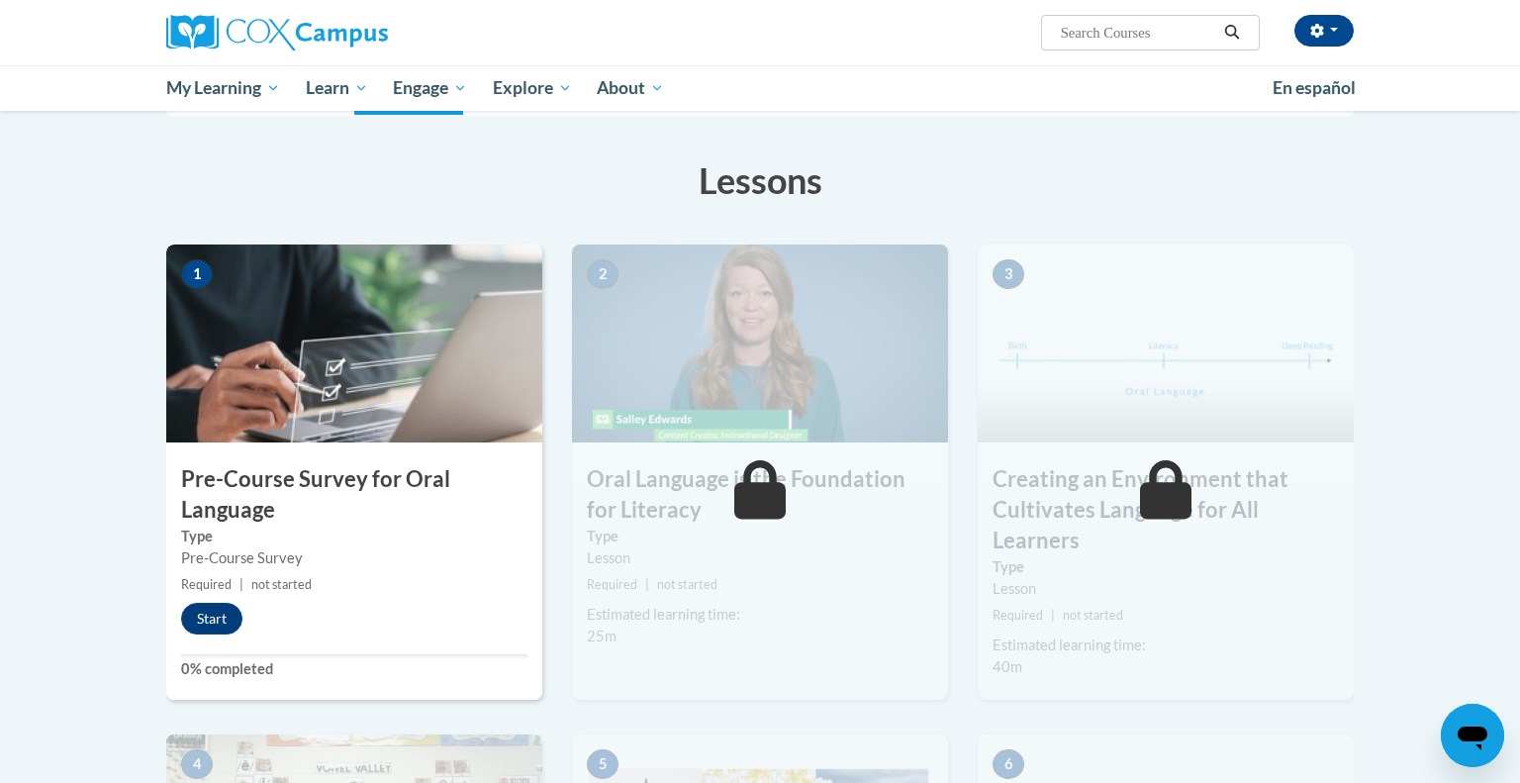
scroll to position [277, 0]
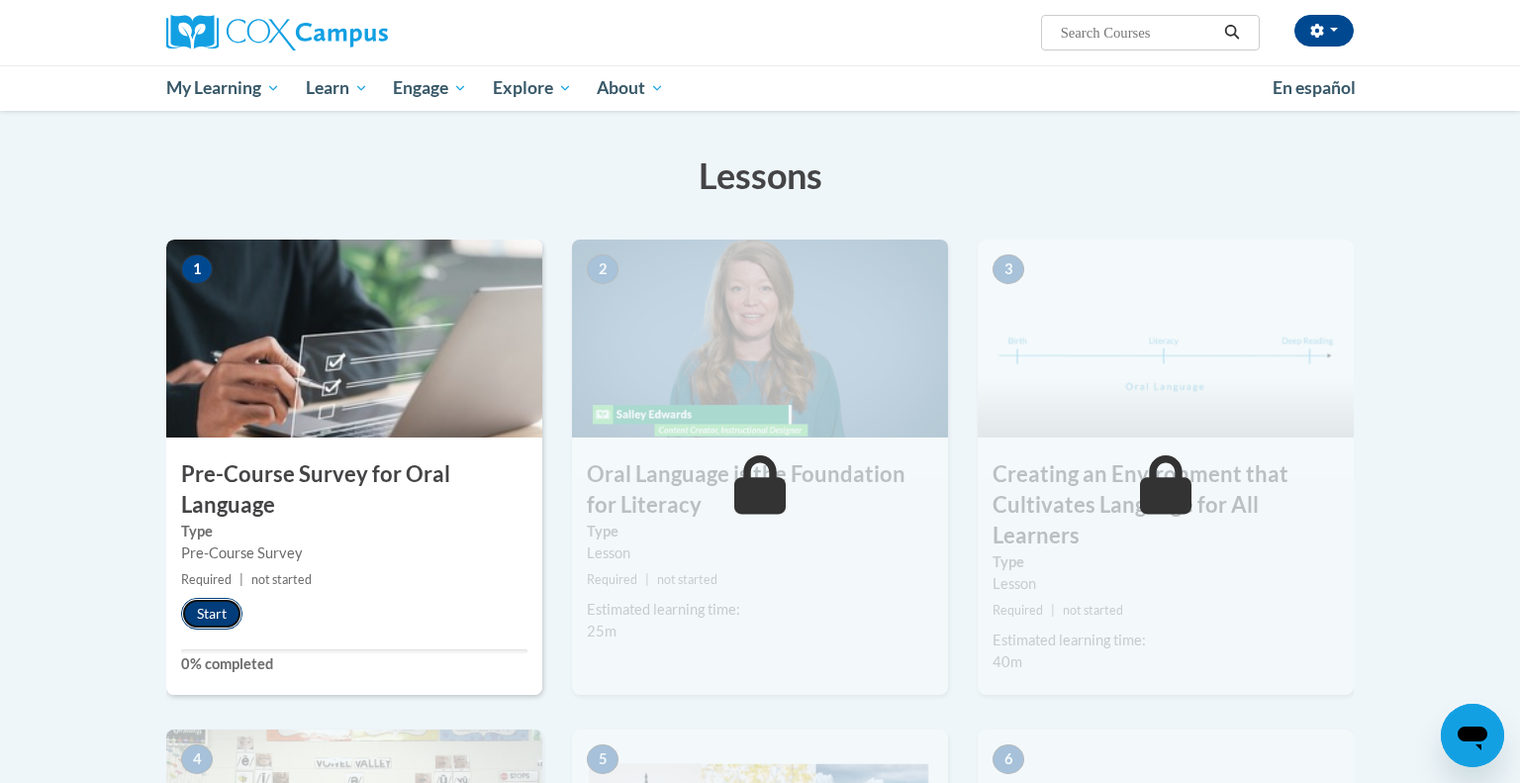
click at [215, 617] on button "Start" at bounding box center [211, 614] width 61 height 32
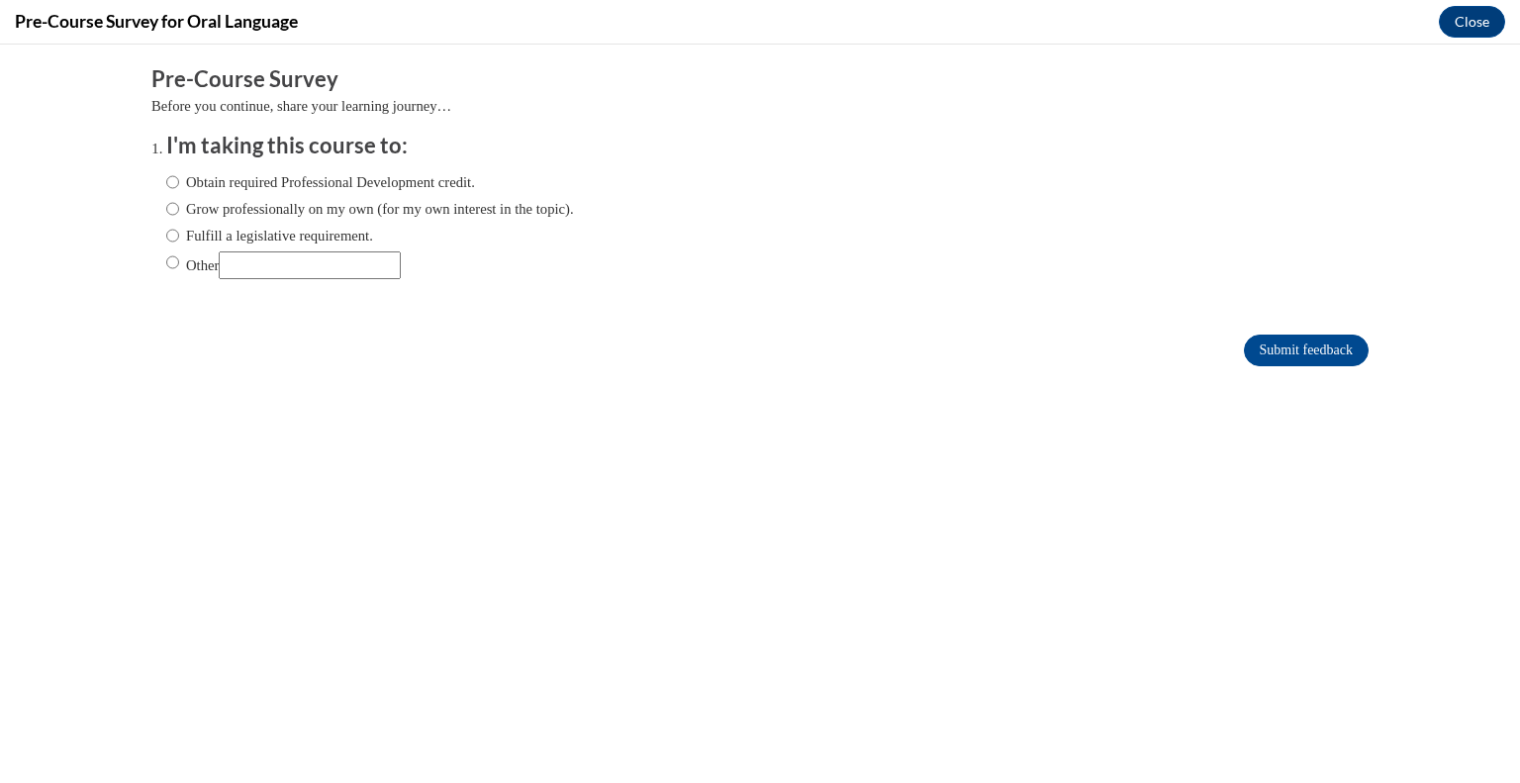
scroll to position [0, 0]
click at [172, 183] on input "Obtain required Professional Development credit." at bounding box center [172, 182] width 13 height 22
radio input "true"
click at [173, 232] on input "Fulfill a legislative requirement." at bounding box center [172, 236] width 13 height 22
radio input "true"
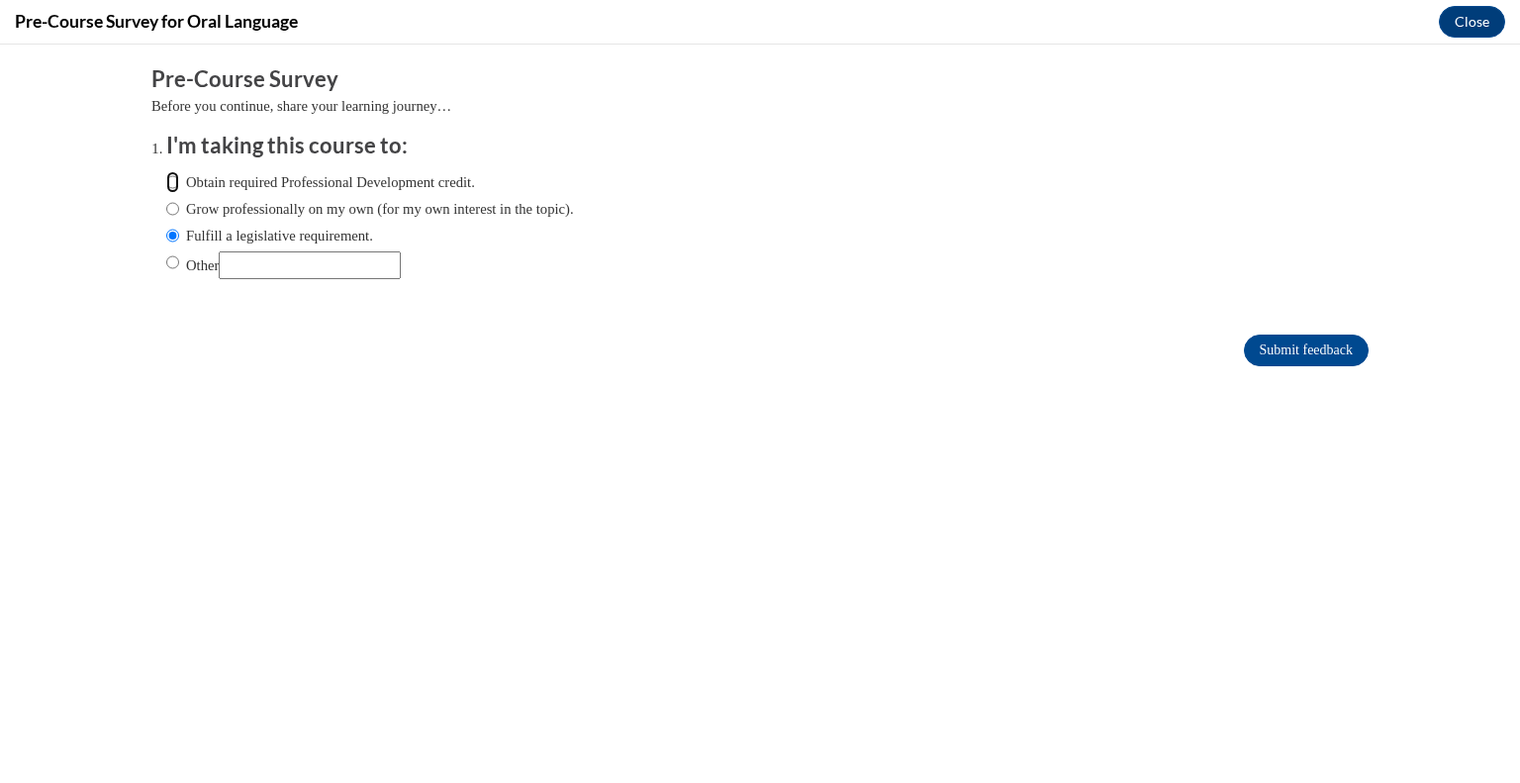
click at [170, 183] on input "Obtain required Professional Development credit." at bounding box center [172, 182] width 13 height 22
radio input "true"
click at [1329, 349] on input "Submit feedback" at bounding box center [1306, 351] width 125 height 32
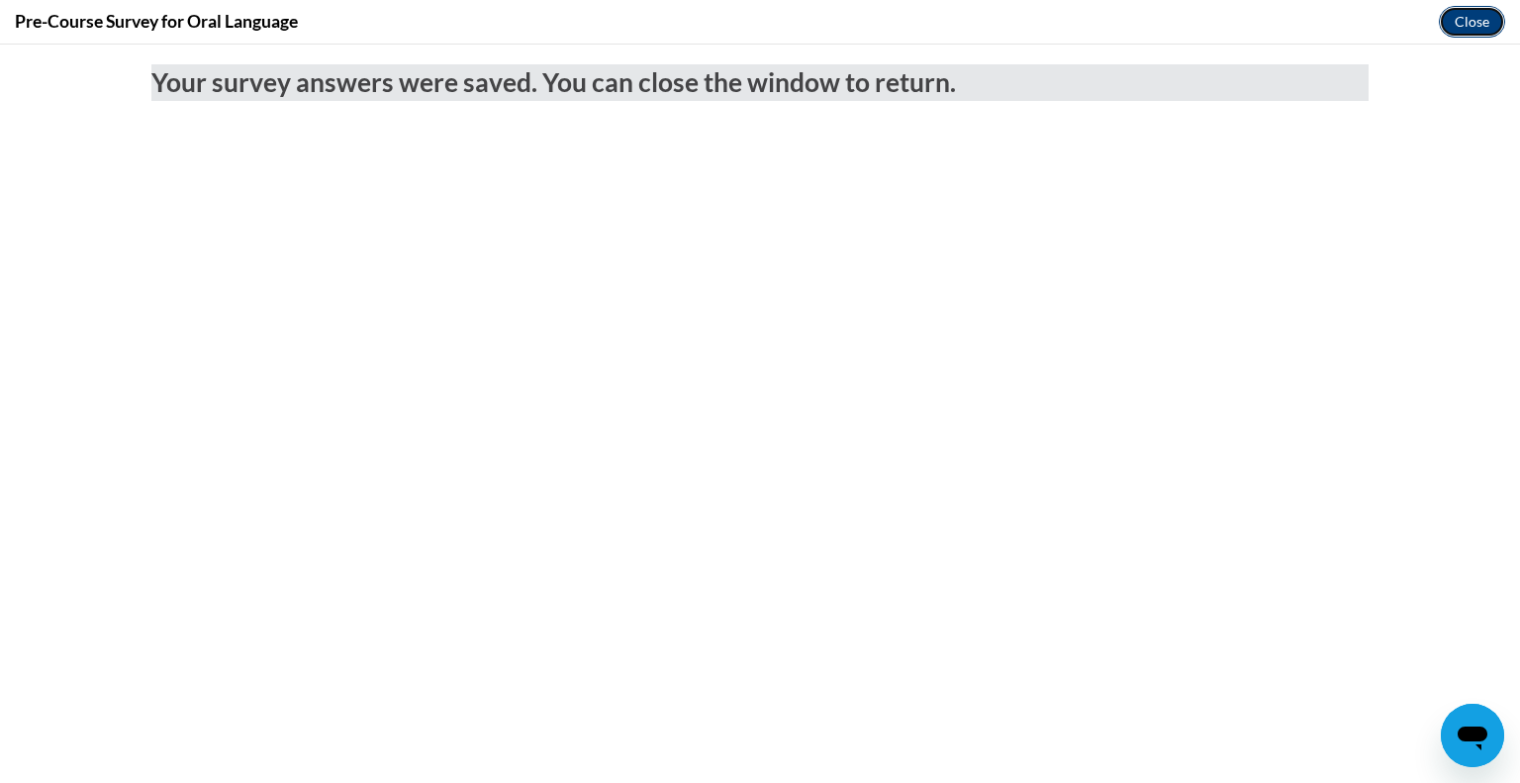
click at [1451, 18] on button "Close" at bounding box center [1472, 22] width 66 height 32
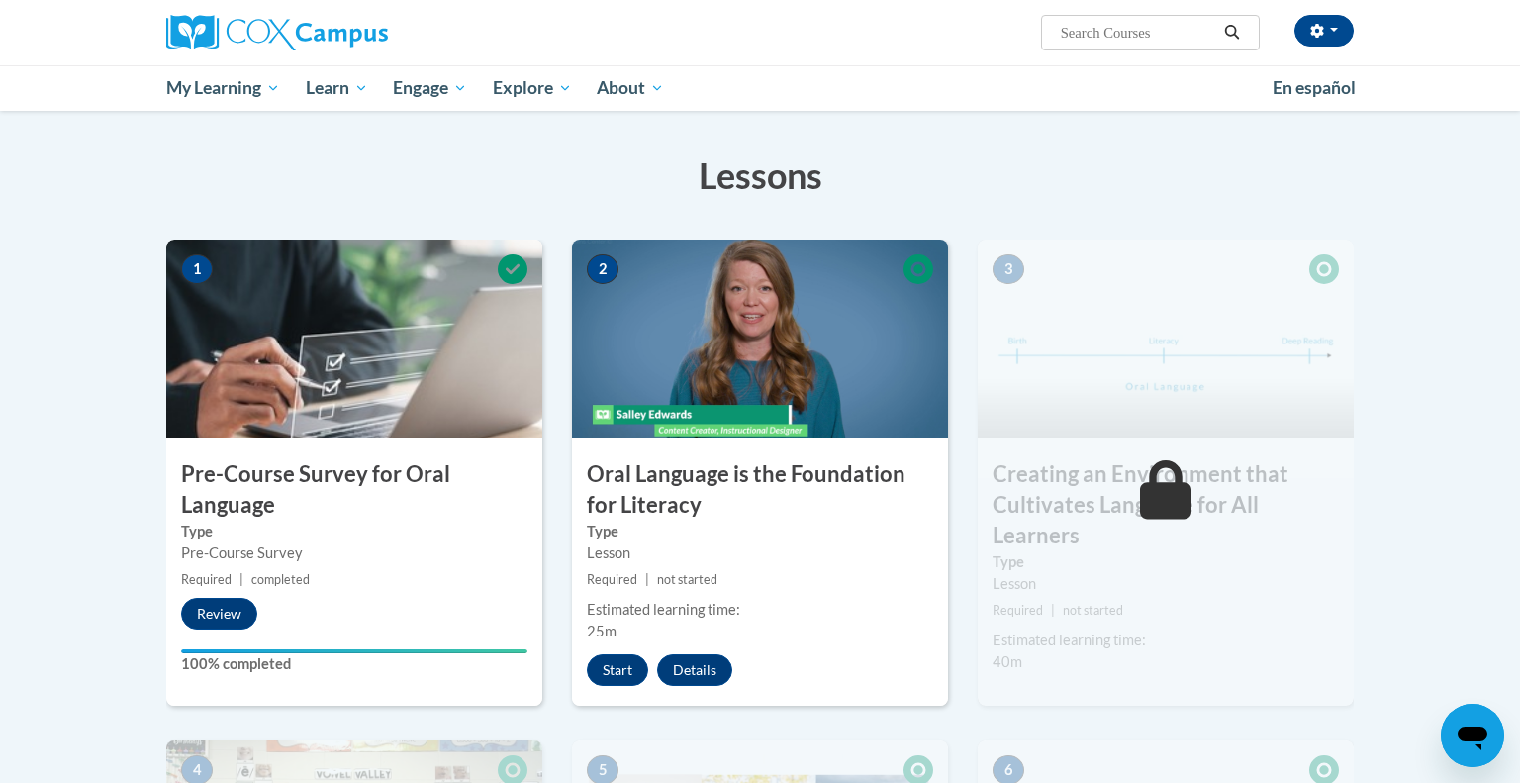
click at [1102, 180] on h3 "Lessons" at bounding box center [760, 174] width 1188 height 49
click at [624, 668] on button "Start" at bounding box center [617, 670] width 61 height 32
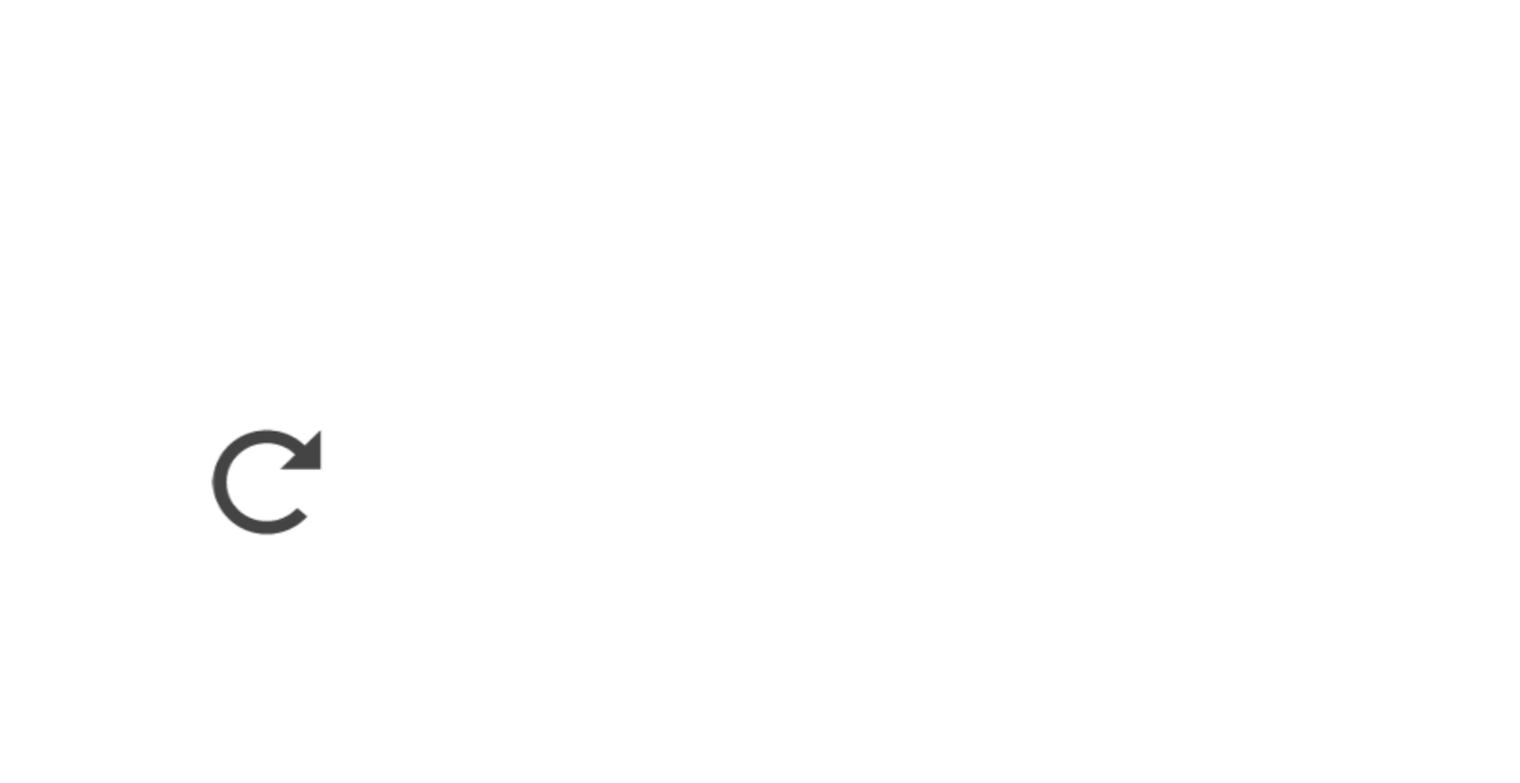
scroll to position [277, 0]
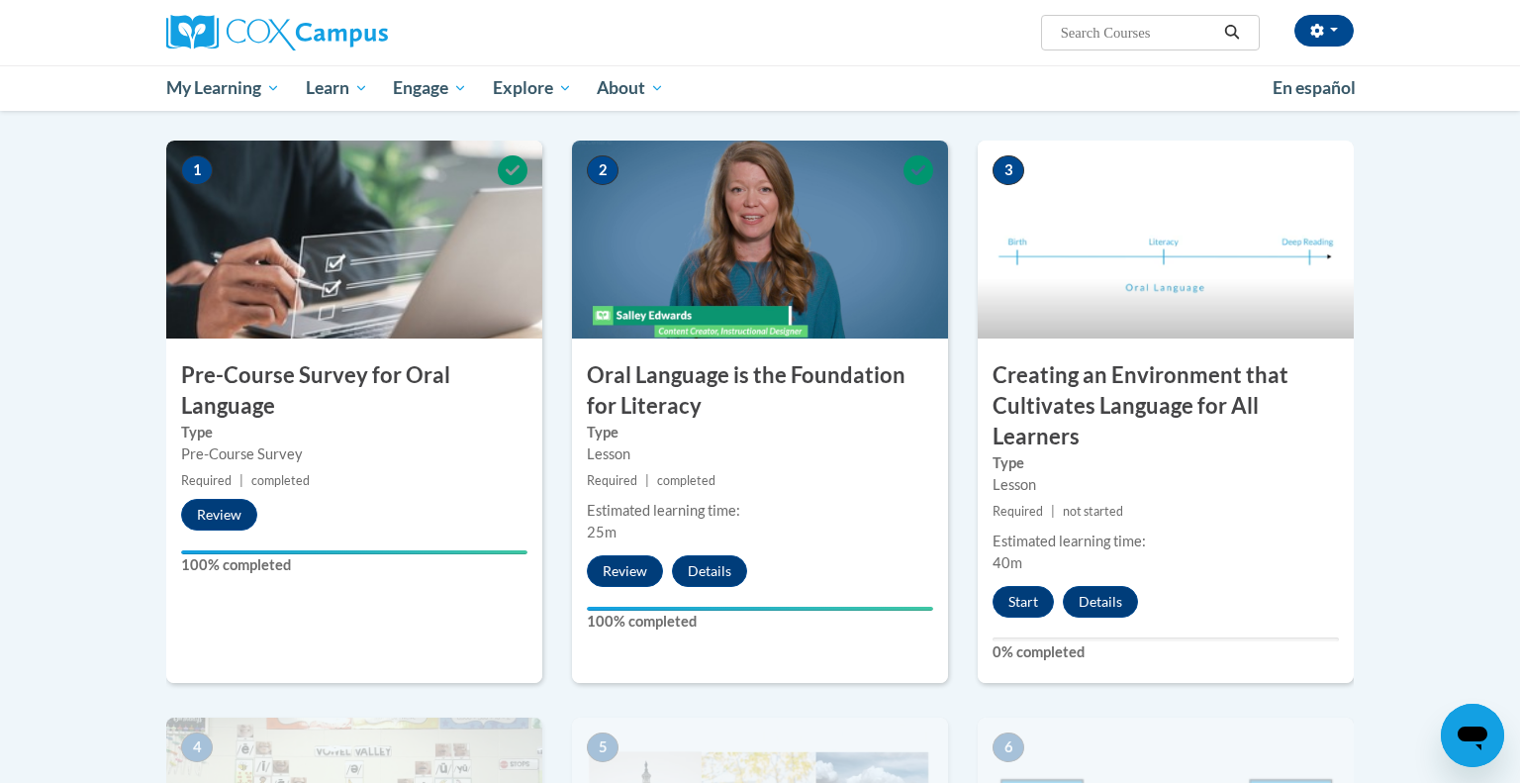
scroll to position [382, 0]
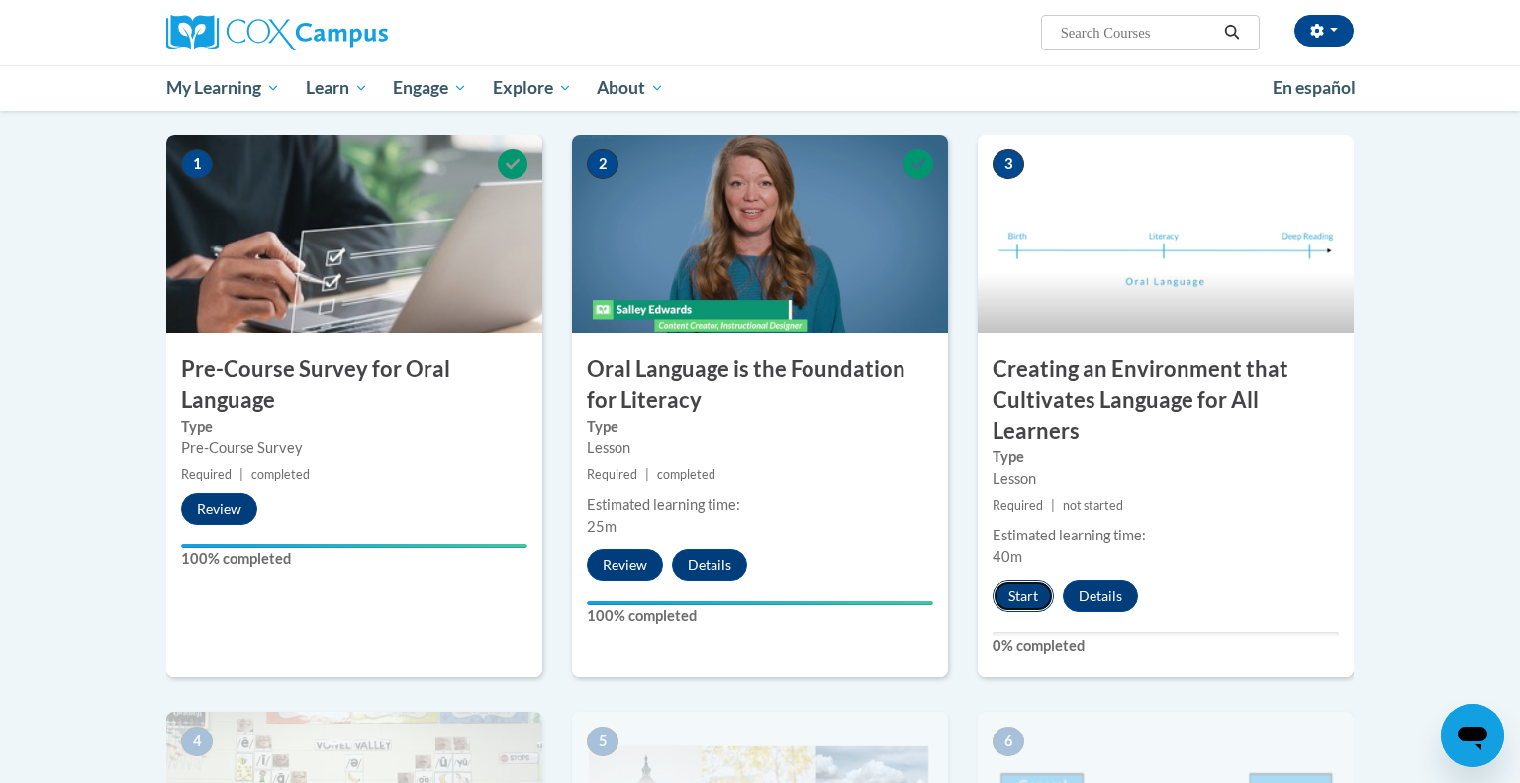
click at [1017, 596] on button "Start" at bounding box center [1023, 596] width 61 height 32
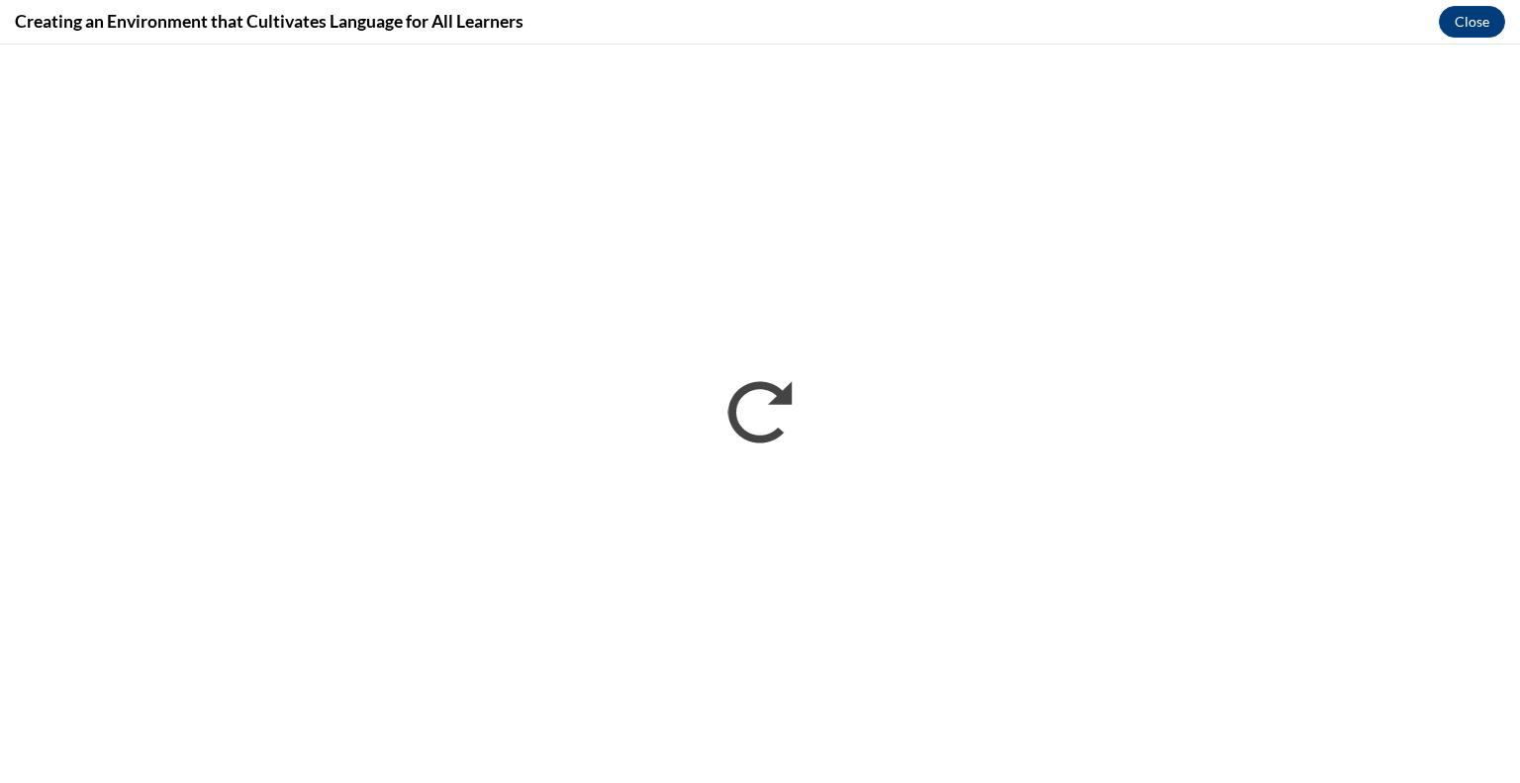
scroll to position [0, 0]
